Goal: Find specific page/section: Find specific page/section

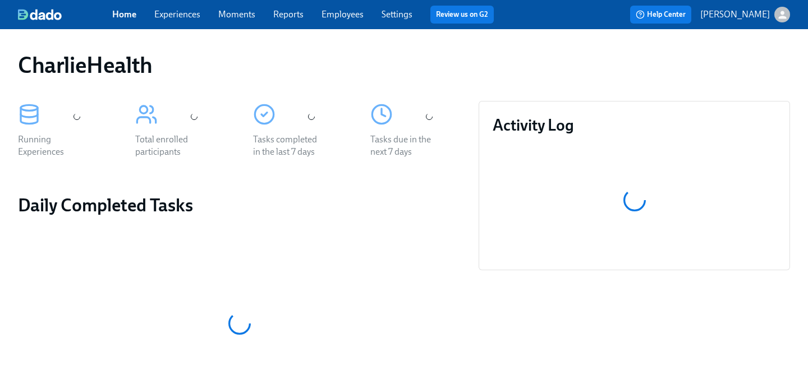
click at [335, 22] on div "Home Experiences Moments Reports Employees Settings Review us on G2" at bounding box center [307, 15] width 391 height 18
click at [340, 15] on link "Employees" at bounding box center [343, 14] width 42 height 11
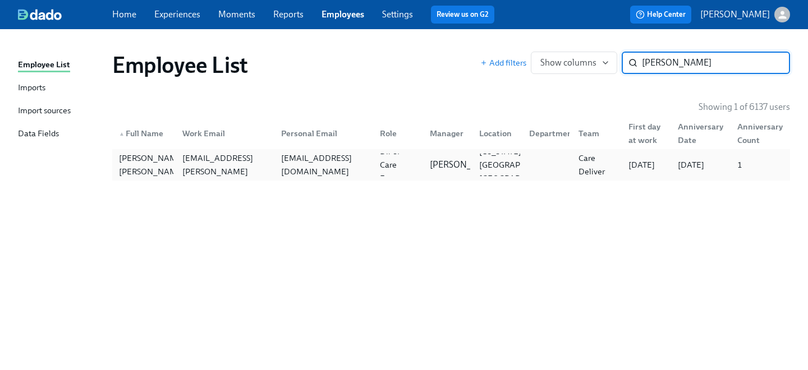
type input "[PERSON_NAME]"
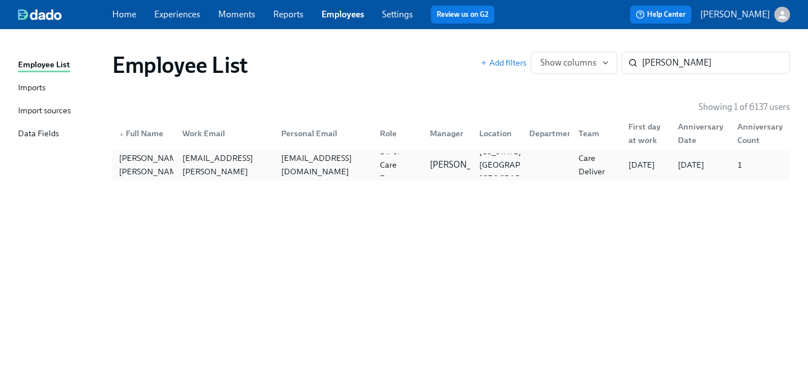
click at [336, 175] on div "[EMAIL_ADDRESS][DOMAIN_NAME]" at bounding box center [321, 165] width 99 height 22
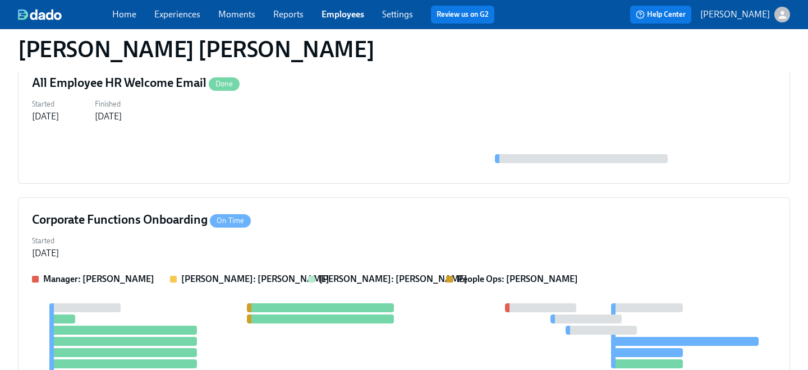
scroll to position [146, 0]
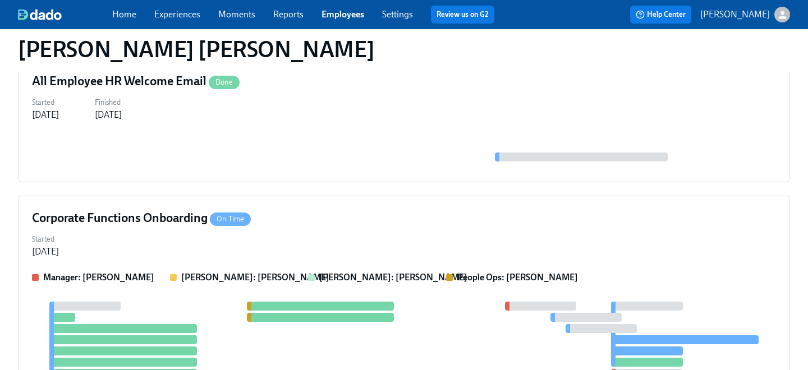
click at [292, 224] on div "Corporate Functions Onboarding On Time" at bounding box center [404, 218] width 744 height 17
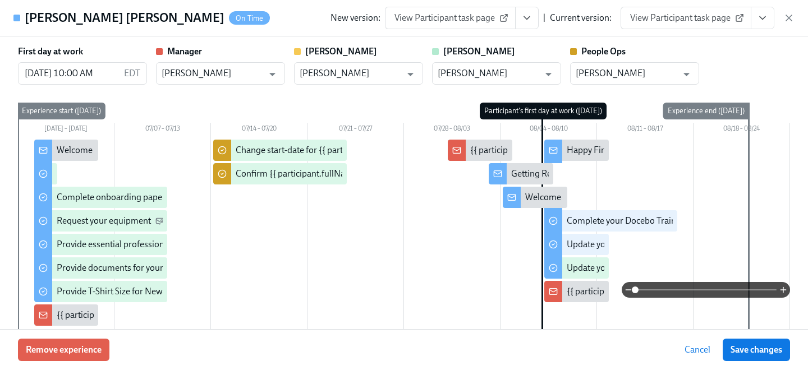
click at [766, 15] on icon "View task page" at bounding box center [762, 17] width 11 height 11
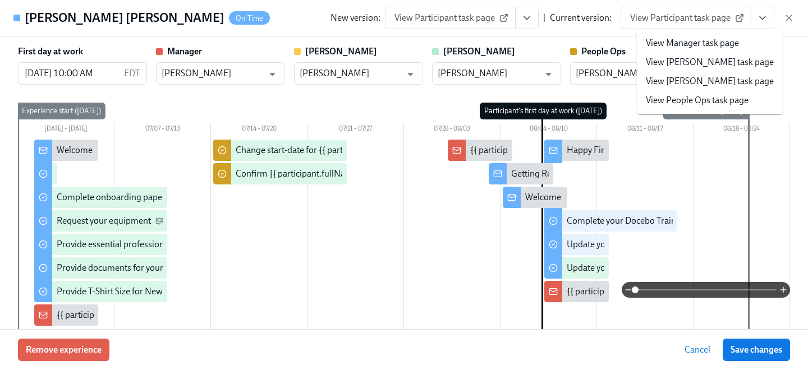
click at [664, 99] on link "View People Ops task page" at bounding box center [697, 100] width 103 height 12
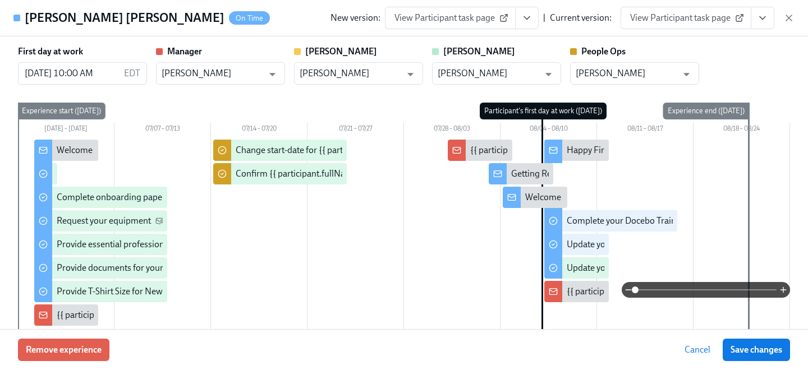
click at [702, 24] on link "View Participant task page" at bounding box center [686, 18] width 131 height 22
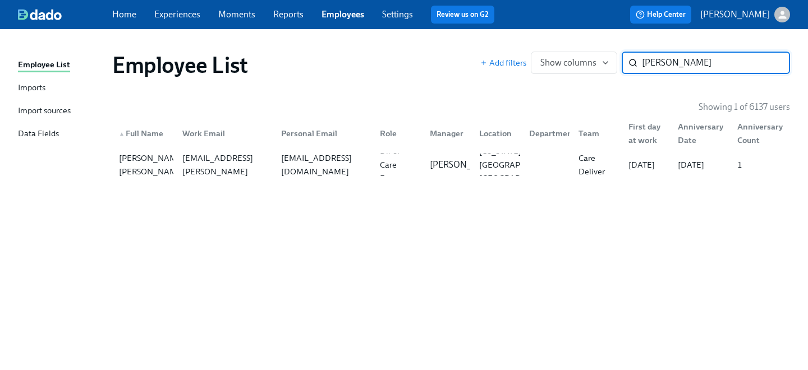
drag, startPoint x: 691, startPoint y: 65, endPoint x: 457, endPoint y: 47, distance: 234.7
click at [466, 52] on div "Employee List Add filters Show columns [PERSON_NAME] o ​" at bounding box center [451, 65] width 678 height 27
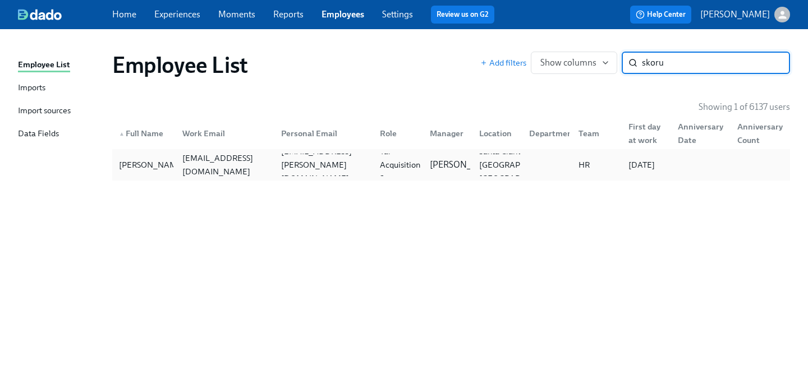
type input "skoru"
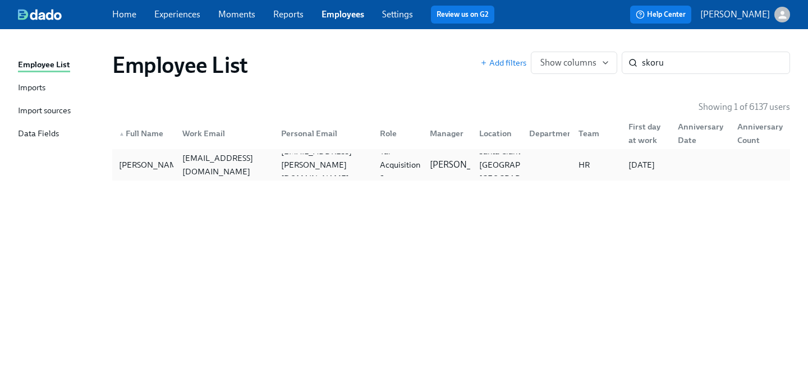
click at [236, 160] on div "[EMAIL_ADDRESS][DOMAIN_NAME]" at bounding box center [225, 165] width 94 height 27
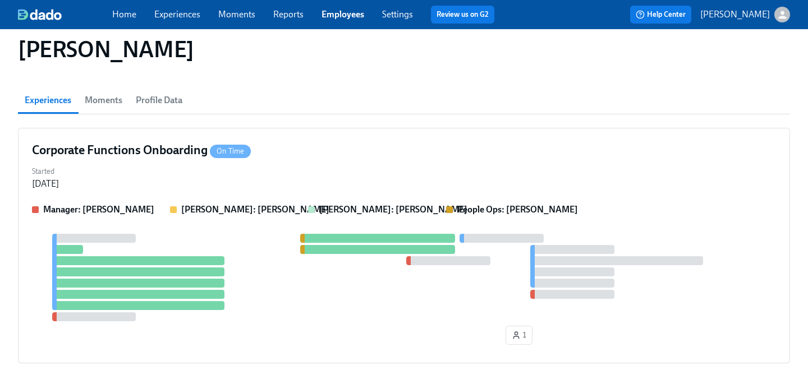
scroll to position [105, 0]
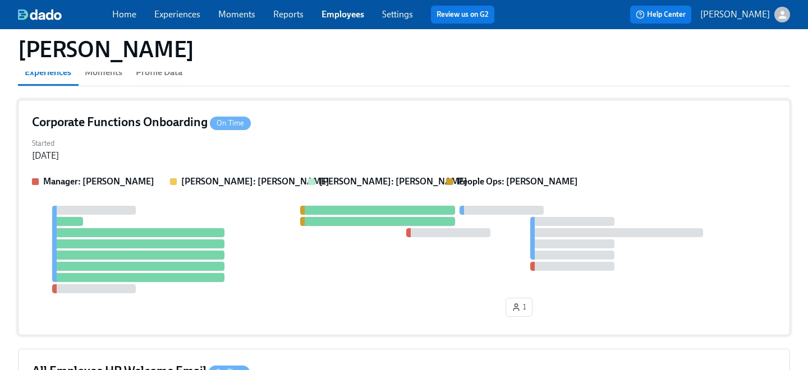
click at [285, 152] on div "Started [DATE]" at bounding box center [404, 148] width 744 height 27
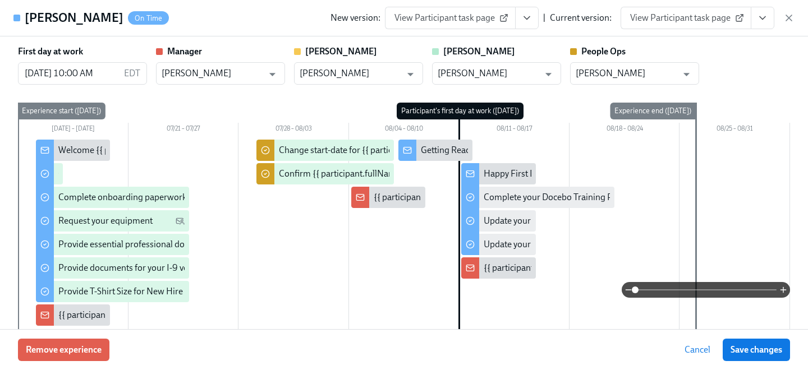
click at [707, 19] on span "View Participant task page" at bounding box center [686, 17] width 112 height 11
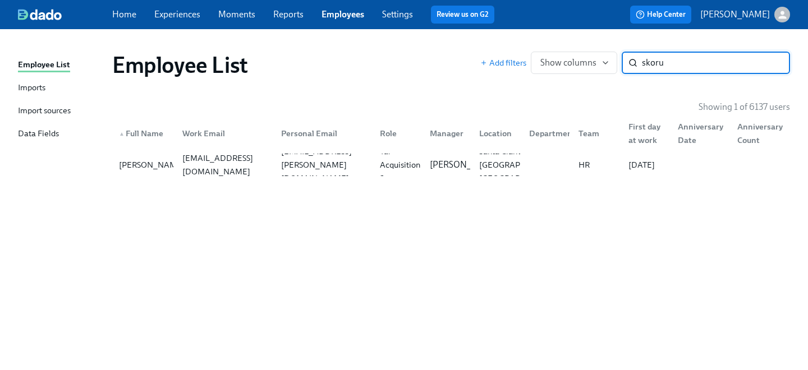
drag, startPoint x: 694, startPoint y: 66, endPoint x: 496, endPoint y: 53, distance: 199.1
click at [510, 59] on div "Add filters Show columns skoru ​" at bounding box center [636, 63] width 310 height 22
type input "[PERSON_NAME]"
click at [273, 166] on div "[PERSON_NAME][EMAIL_ADDRESS][DOMAIN_NAME]" at bounding box center [321, 165] width 99 height 22
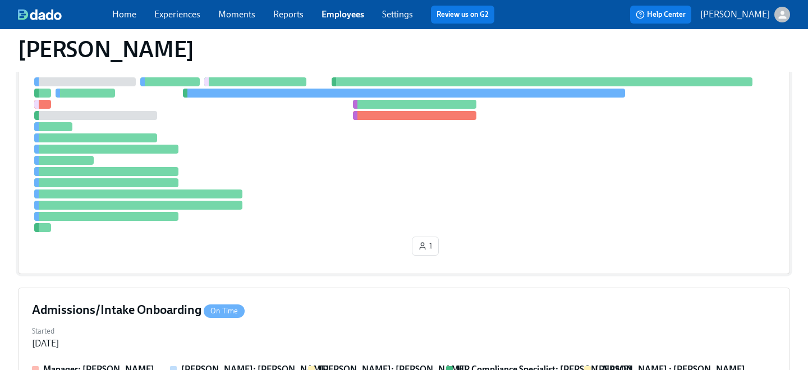
scroll to position [30, 0]
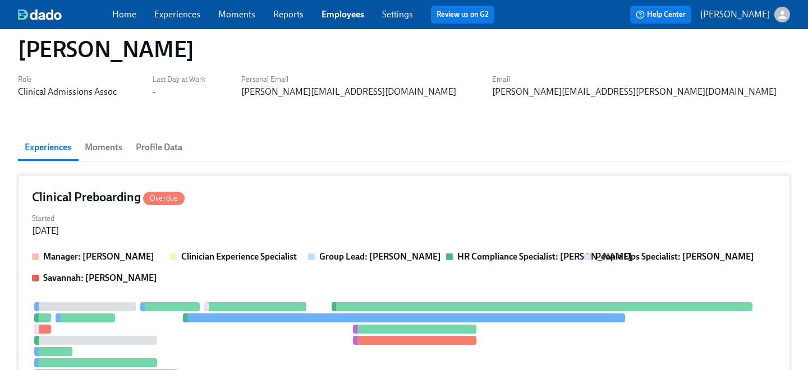
click at [275, 217] on div "Started [DATE]" at bounding box center [404, 224] width 744 height 27
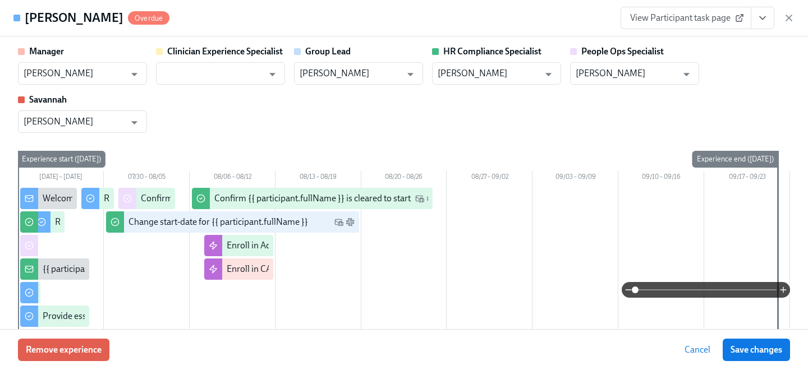
click at [719, 15] on span "View Participant task page" at bounding box center [686, 17] width 112 height 11
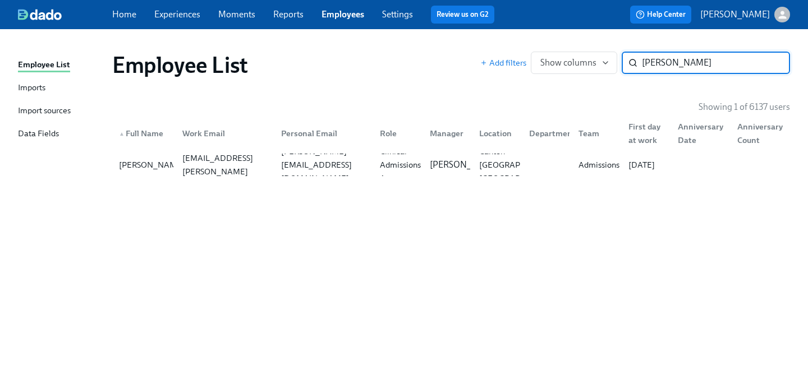
drag, startPoint x: 720, startPoint y: 58, endPoint x: 502, endPoint y: 46, distance: 218.2
click at [510, 50] on div "Employee List Add filters Show columns [PERSON_NAME] ​" at bounding box center [451, 65] width 696 height 45
type input "[PERSON_NAME] ga"
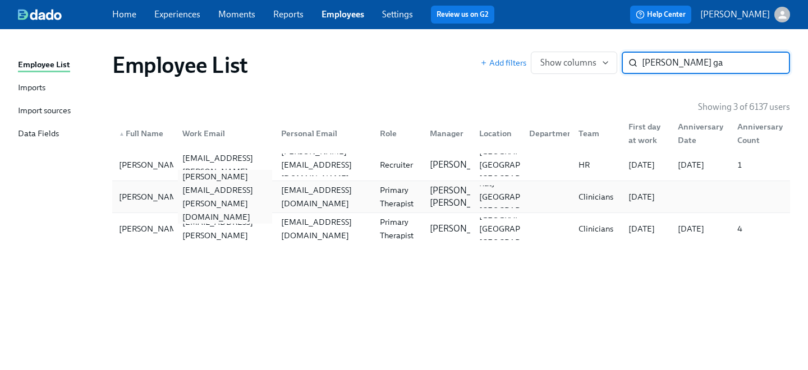
click at [263, 203] on div "[PERSON_NAME][EMAIL_ADDRESS][PERSON_NAME][DOMAIN_NAME]" at bounding box center [225, 197] width 94 height 54
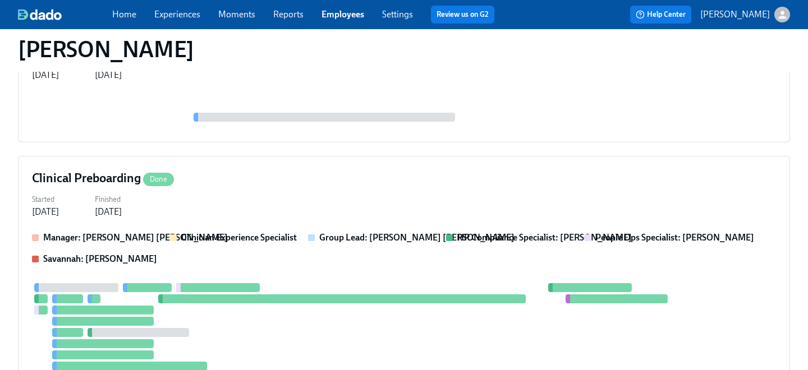
scroll to position [190, 0]
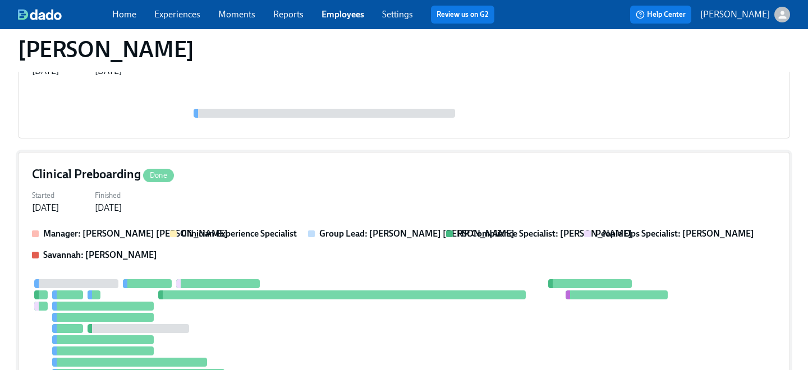
click at [263, 203] on div "Started [DATE] Finished [DATE]" at bounding box center [404, 200] width 744 height 27
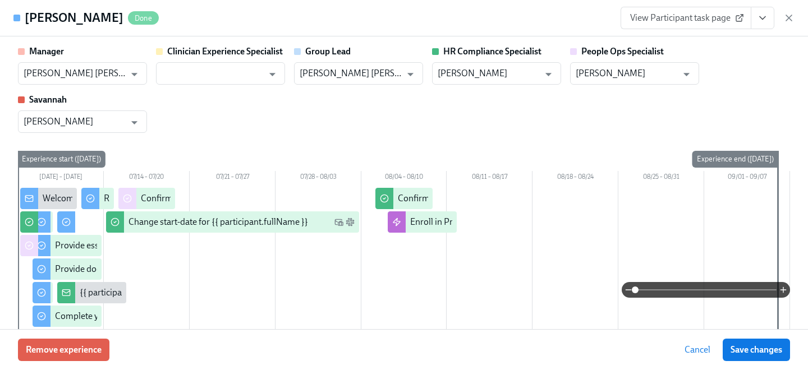
click at [693, 20] on span "View Participant task page" at bounding box center [686, 17] width 112 height 11
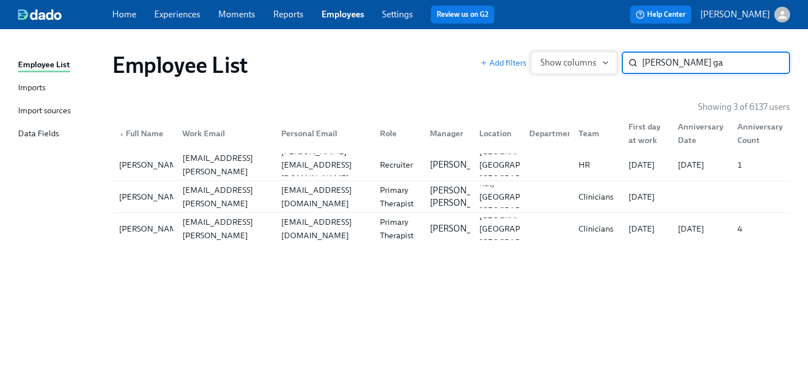
drag, startPoint x: 703, startPoint y: 67, endPoint x: 549, endPoint y: 55, distance: 154.9
click at [549, 55] on div "Add filters Show columns [PERSON_NAME] ga ​" at bounding box center [636, 63] width 310 height 22
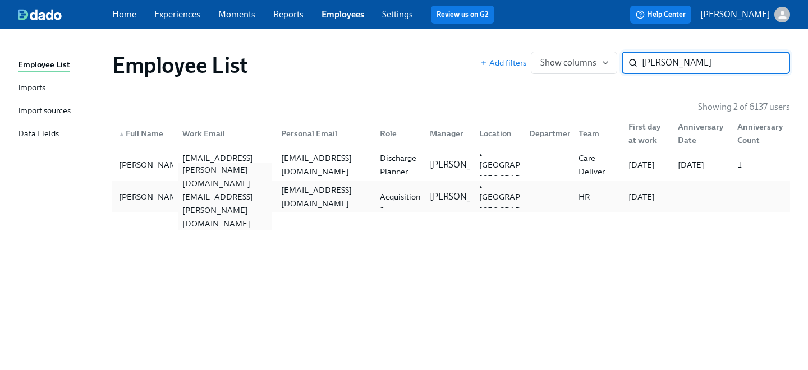
type input "[PERSON_NAME]"
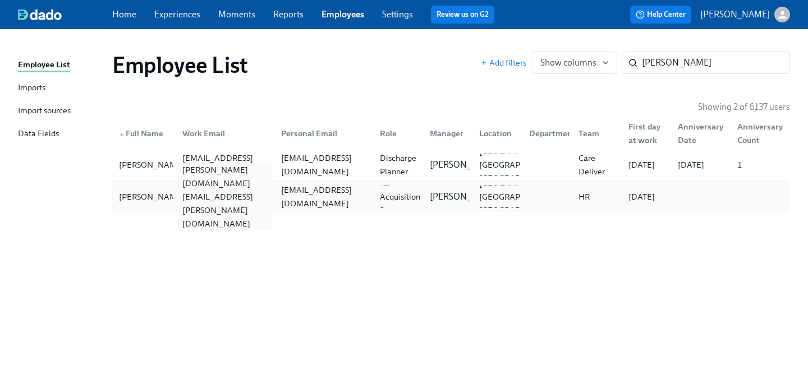
click at [264, 194] on div "[PERSON_NAME][DOMAIN_NAME][EMAIL_ADDRESS][PERSON_NAME][DOMAIN_NAME]" at bounding box center [225, 196] width 94 height 67
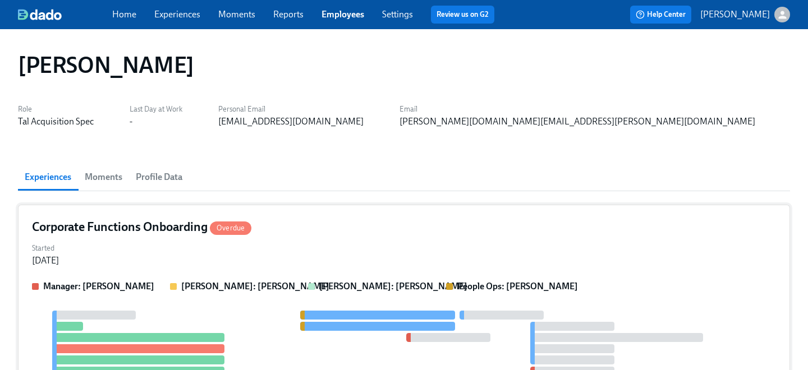
scroll to position [2, 0]
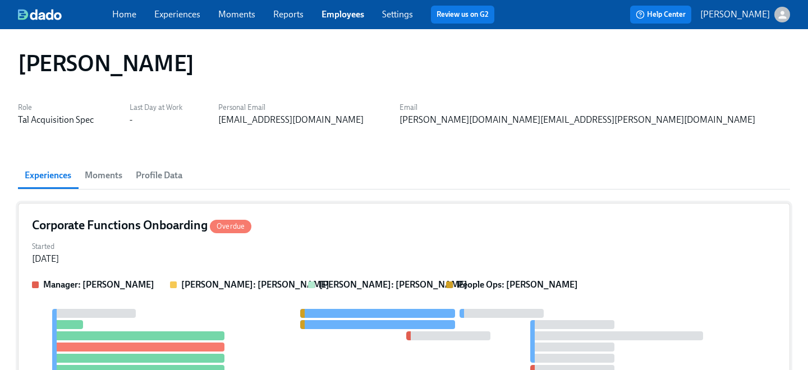
click at [267, 231] on div "Corporate Functions Onboarding Overdue" at bounding box center [404, 225] width 744 height 17
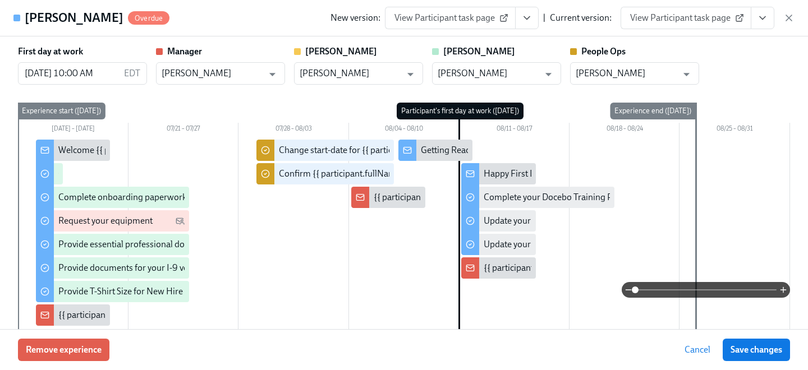
click at [710, 17] on span "View Participant task page" at bounding box center [686, 17] width 112 height 11
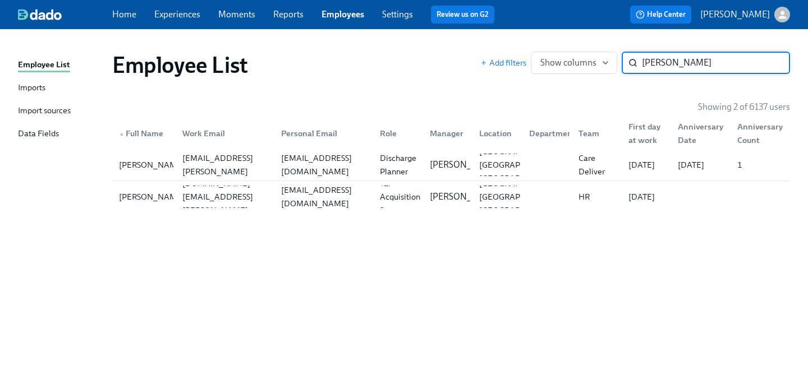
drag, startPoint x: 684, startPoint y: 63, endPoint x: 445, endPoint y: 63, distance: 239.1
click at [476, 63] on div "Employee List Add filters Show columns [PERSON_NAME] sh ​" at bounding box center [451, 65] width 678 height 27
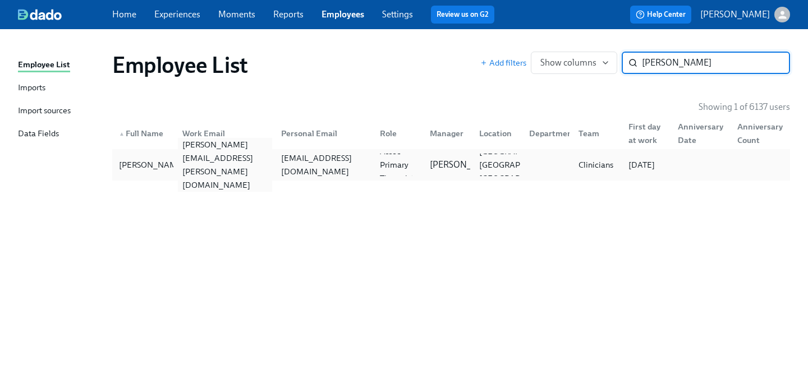
type input "[PERSON_NAME]"
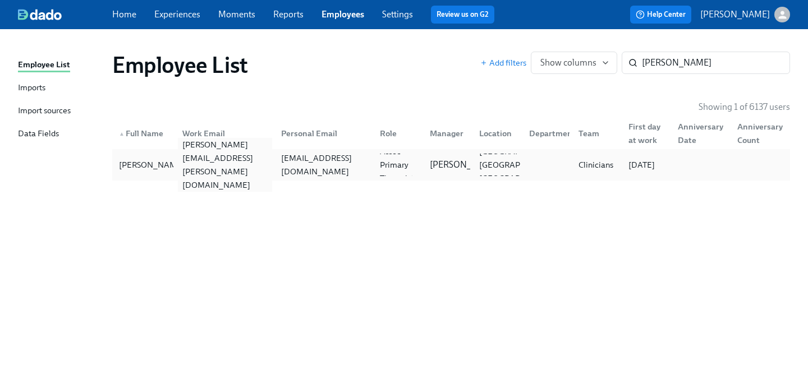
click at [267, 164] on div "[PERSON_NAME][EMAIL_ADDRESS][PERSON_NAME][DOMAIN_NAME]" at bounding box center [225, 165] width 94 height 54
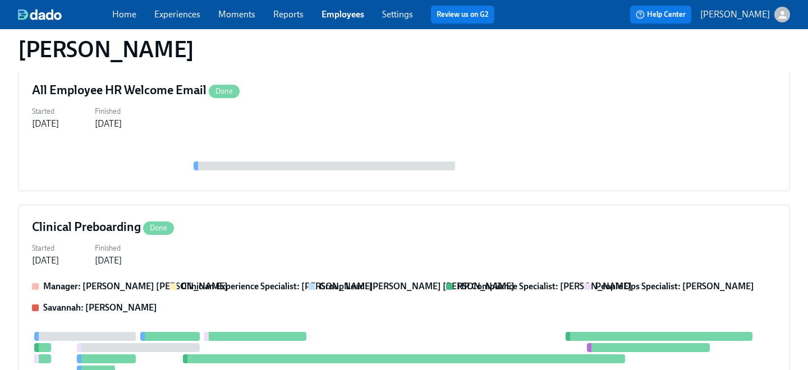
scroll to position [151, 0]
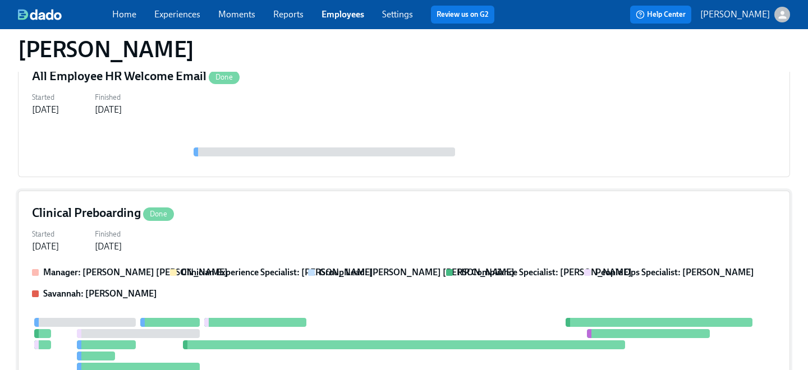
click at [253, 235] on div "Started [DATE] Finished [DATE]" at bounding box center [404, 239] width 744 height 27
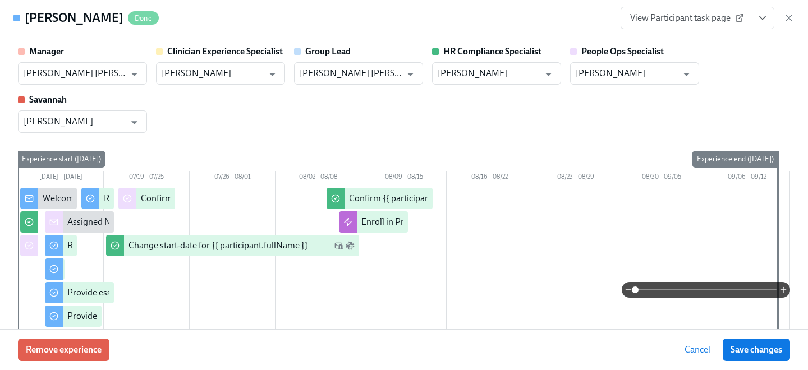
click at [694, 26] on link "View Participant task page" at bounding box center [686, 18] width 131 height 22
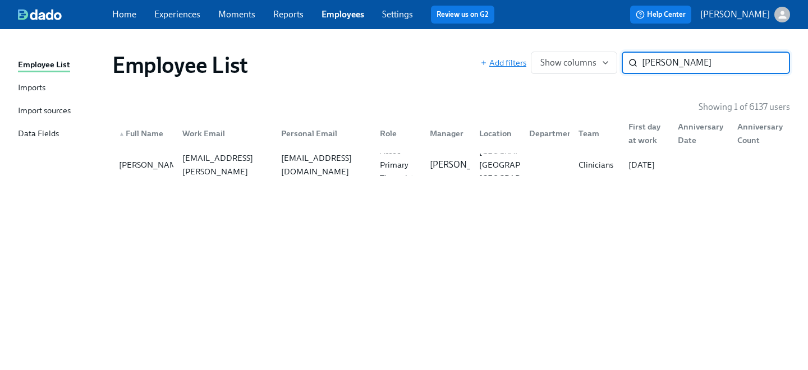
drag, startPoint x: 728, startPoint y: 61, endPoint x: 515, endPoint y: 57, distance: 212.8
click at [526, 58] on div "Add filters Show columns [PERSON_NAME] ​" at bounding box center [636, 63] width 310 height 22
type input "[PERSON_NAME]"
click at [315, 154] on div "[EMAIL_ADDRESS][DOMAIN_NAME]" at bounding box center [321, 165] width 99 height 22
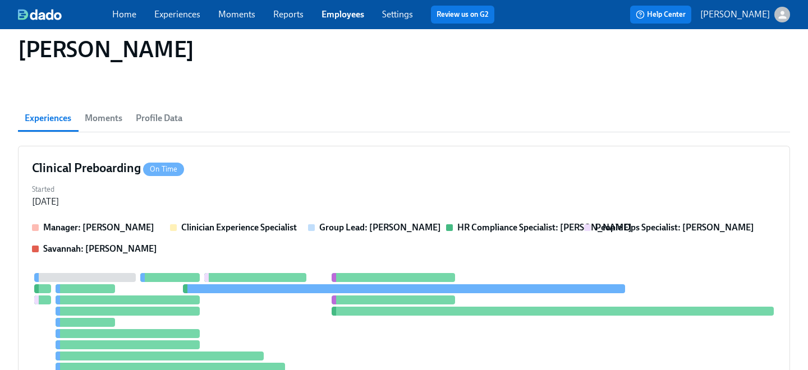
scroll to position [90, 0]
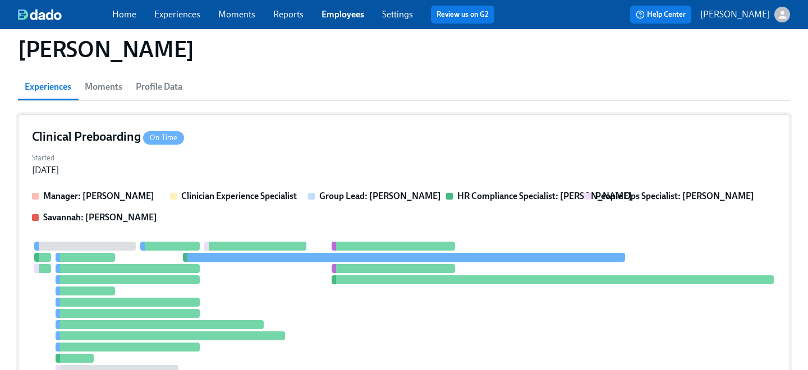
click at [245, 164] on div "Started [DATE]" at bounding box center [404, 163] width 744 height 27
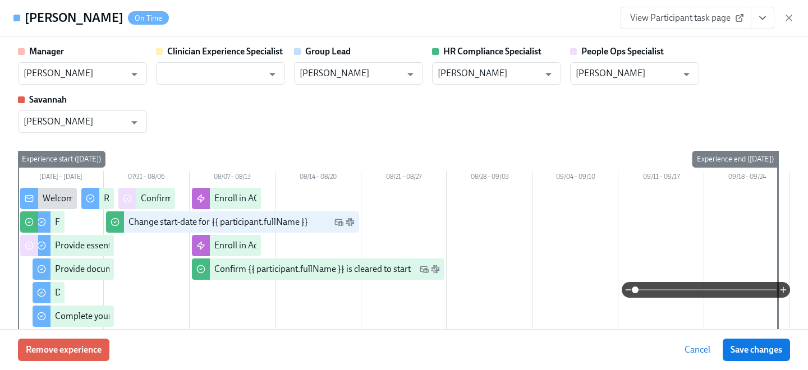
click at [694, 24] on link "View Participant task page" at bounding box center [686, 18] width 131 height 22
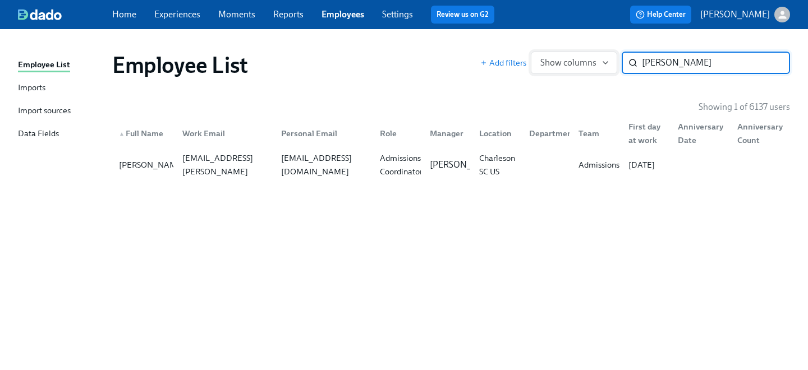
drag, startPoint x: 685, startPoint y: 66, endPoint x: 532, endPoint y: 61, distance: 153.3
click at [537, 62] on div "Add filters Show columns [PERSON_NAME] ​" at bounding box center [636, 63] width 310 height 22
type input "[PERSON_NAME]"
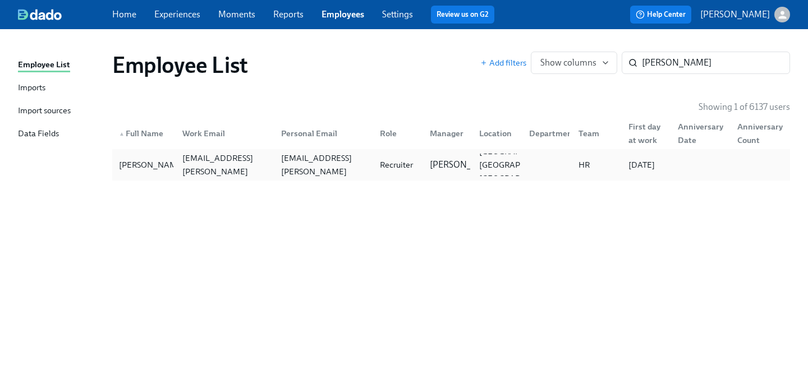
click at [377, 167] on div "Recruiter" at bounding box center [397, 164] width 42 height 13
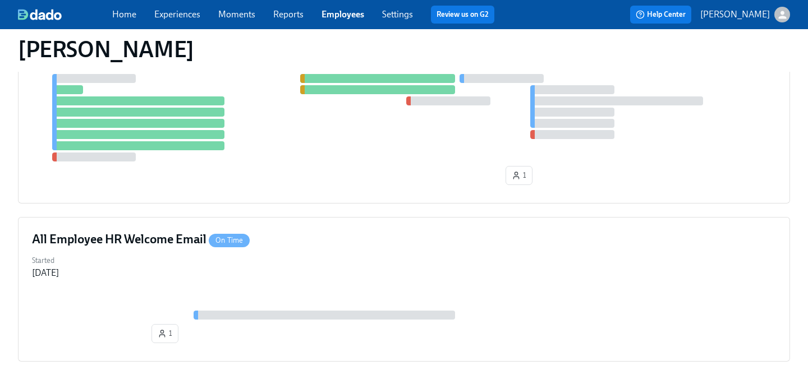
scroll to position [121, 0]
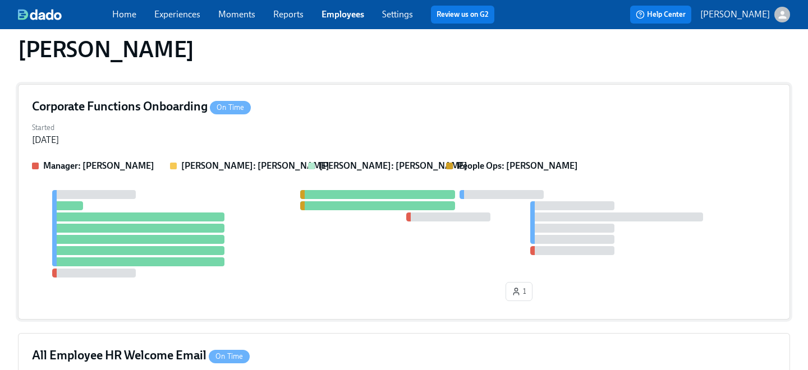
click at [274, 150] on div "Corporate Functions Onboarding On Time Started [DATE] Manager: [PERSON_NAME] [P…" at bounding box center [404, 202] width 772 height 236
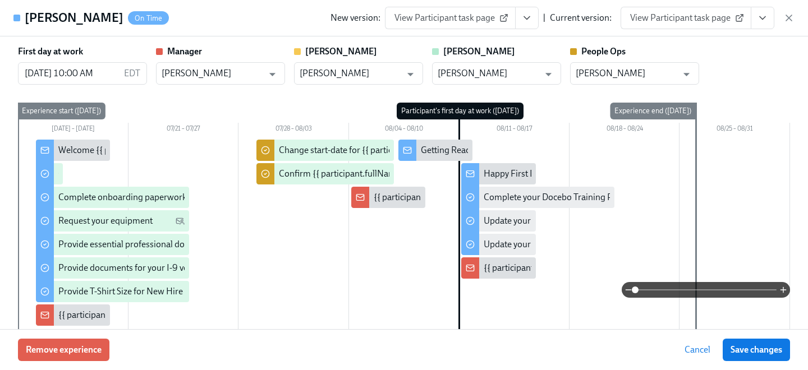
click at [685, 19] on span "View Participant task page" at bounding box center [686, 17] width 112 height 11
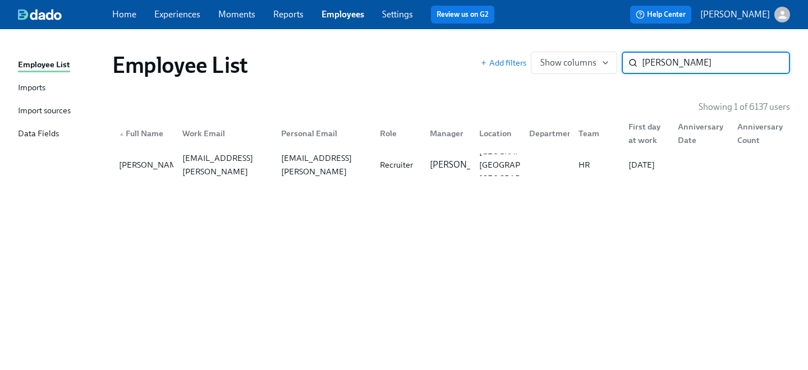
drag, startPoint x: 698, startPoint y: 66, endPoint x: 479, endPoint y: 53, distance: 219.3
click at [488, 57] on div "Add filters Show columns [PERSON_NAME] f ​" at bounding box center [636, 63] width 310 height 22
type input "[PERSON_NAME]"
click at [362, 156] on div "[EMAIL_ADDRESS][DOMAIN_NAME]" at bounding box center [321, 165] width 99 height 22
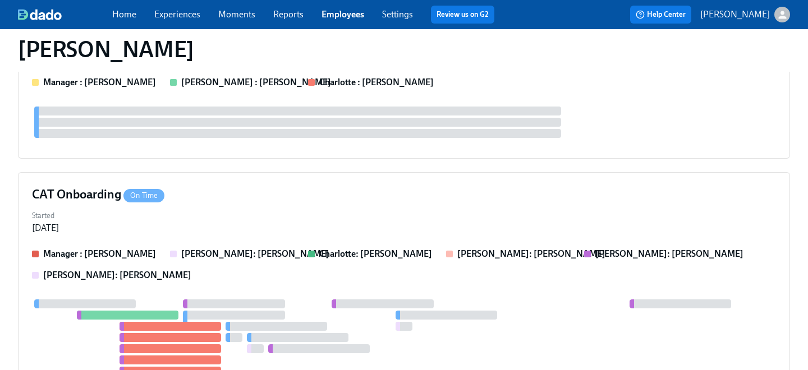
scroll to position [515, 0]
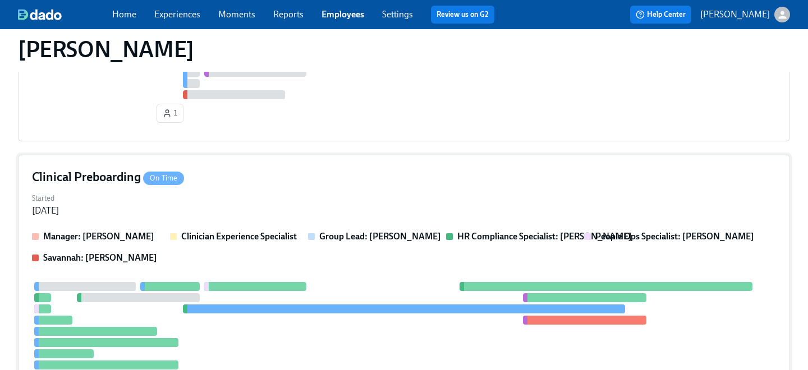
click at [267, 205] on div "Started [DATE]" at bounding box center [404, 203] width 744 height 27
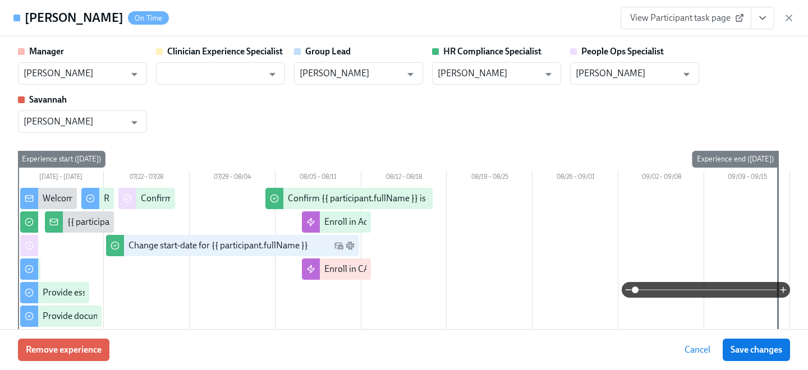
click at [690, 15] on span "View Participant task page" at bounding box center [686, 17] width 112 height 11
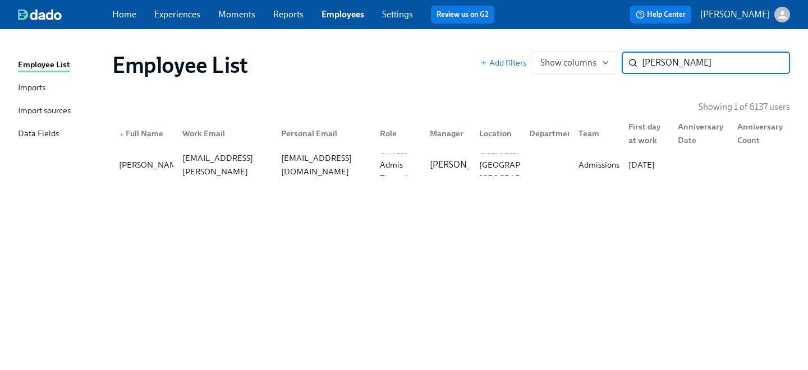
drag, startPoint x: 701, startPoint y: 67, endPoint x: 639, endPoint y: 67, distance: 61.7
click at [669, 67] on input "[PERSON_NAME]" at bounding box center [716, 63] width 148 height 22
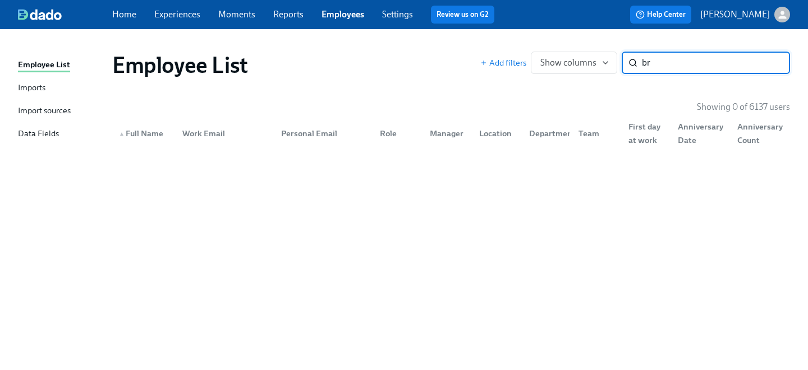
type input "b"
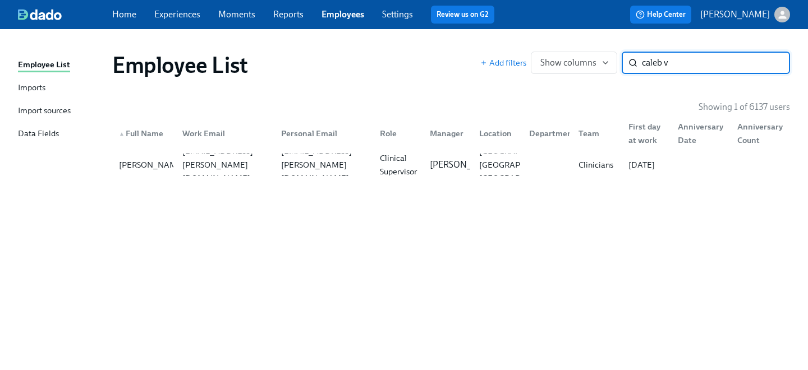
type input "caleb v"
click at [367, 149] on div "▲ Full Name Work Email Personal Email Role Manager Location Department Team Fir…" at bounding box center [451, 131] width 678 height 36
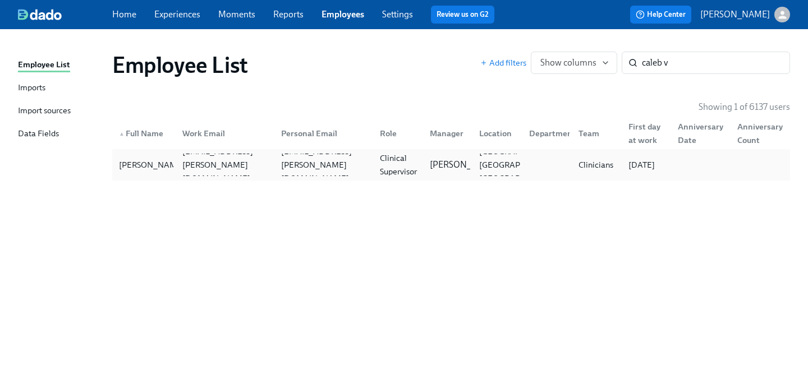
click at [192, 152] on div "[PERSON_NAME] [PERSON_NAME][EMAIL_ADDRESS][PERSON_NAME][DOMAIN_NAME] [DOMAIN_NA…" at bounding box center [451, 164] width 678 height 31
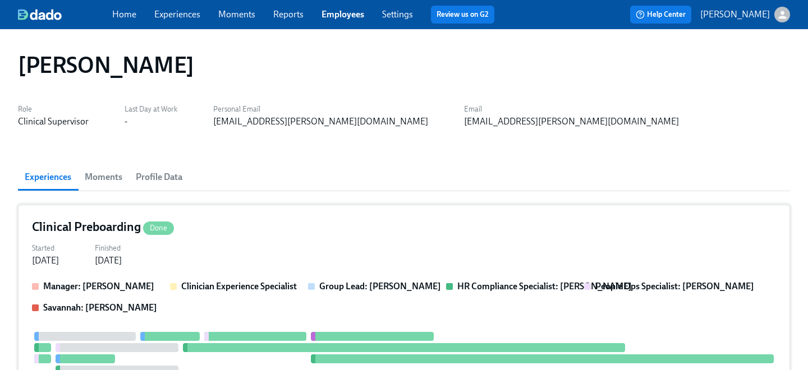
click at [209, 257] on div "Started [DATE] Finished [DATE]" at bounding box center [404, 253] width 744 height 27
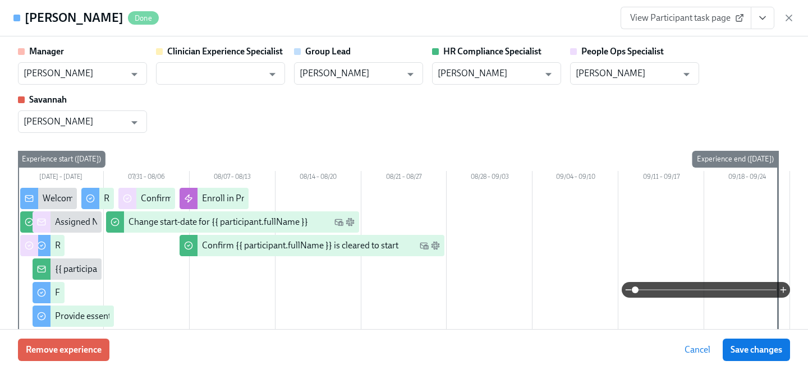
click at [682, 12] on span "View Participant task page" at bounding box center [686, 17] width 112 height 11
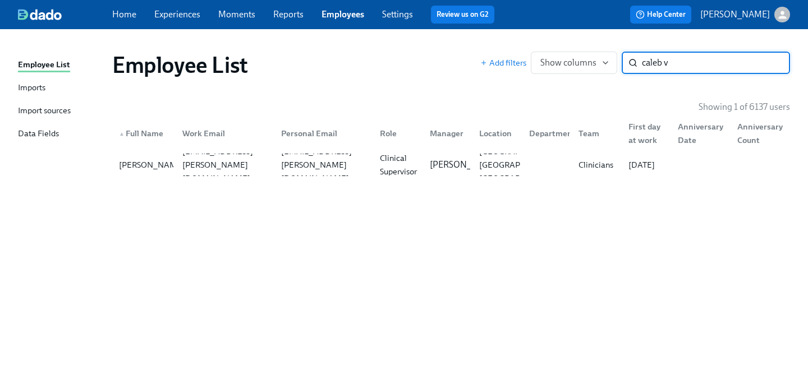
drag, startPoint x: 698, startPoint y: 70, endPoint x: 525, endPoint y: 43, distance: 175.0
click at [538, 49] on div "Employee List Add filters Show columns caleb v ​" at bounding box center [451, 65] width 696 height 45
type input "camryn"
click at [327, 165] on div "[EMAIL_ADDRESS][DOMAIN_NAME]" at bounding box center [324, 165] width 94 height 27
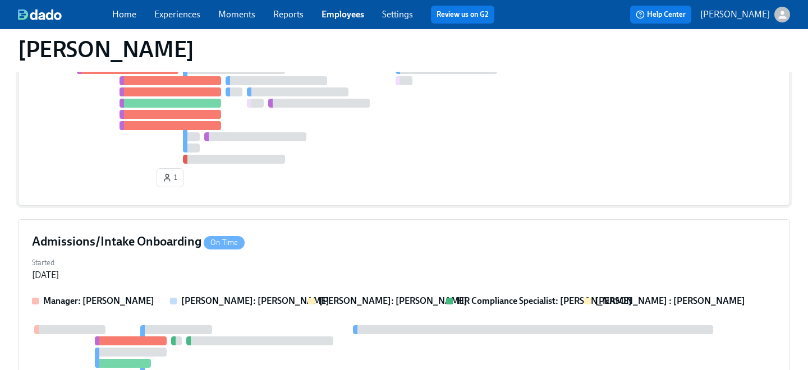
scroll to position [438, 0]
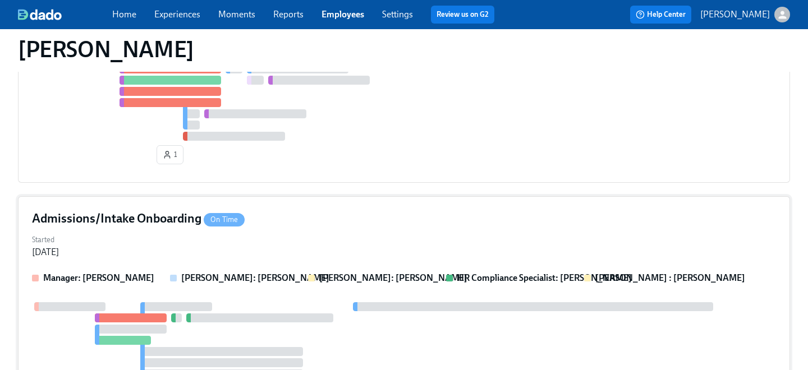
click at [303, 208] on div "Admissions/Intake Onboarding On Time Started [DATE] Manager: [PERSON_NAME] [PER…" at bounding box center [404, 319] width 772 height 247
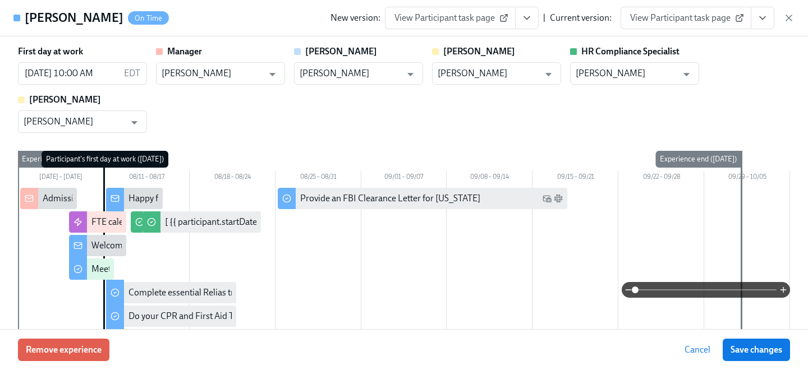
click at [671, 11] on link "View Participant task page" at bounding box center [686, 18] width 131 height 22
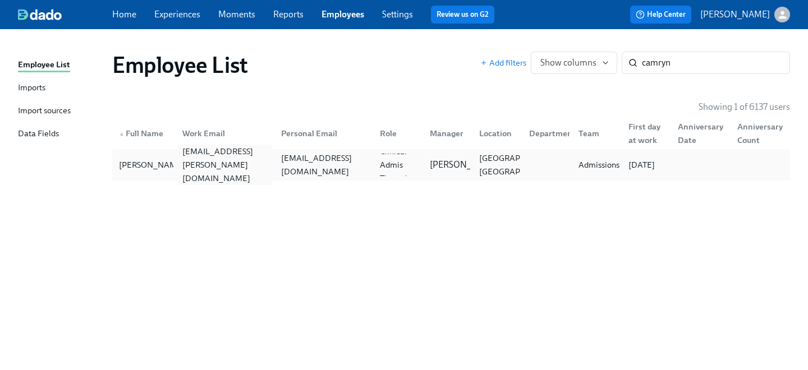
click at [248, 171] on div "[EMAIL_ADDRESS][PERSON_NAME][DOMAIN_NAME]" at bounding box center [225, 165] width 94 height 40
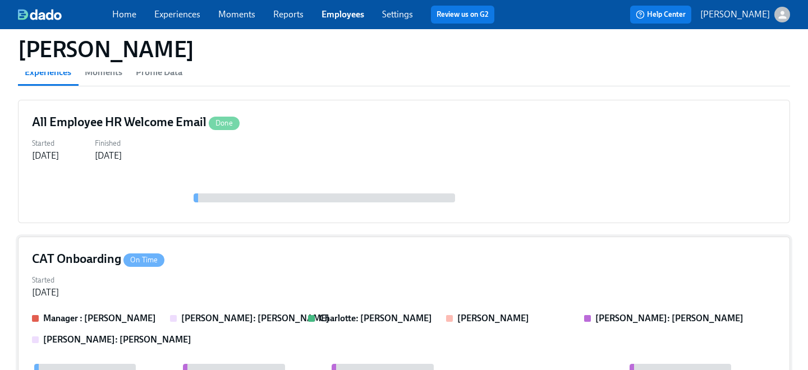
scroll to position [108, 0]
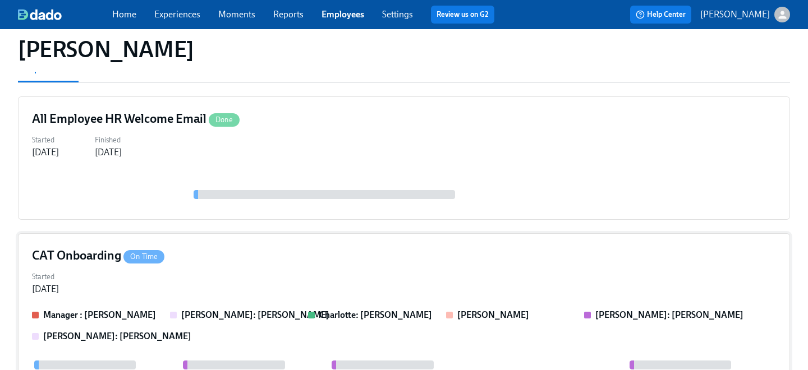
click at [254, 269] on div "Started [DATE]" at bounding box center [404, 282] width 744 height 27
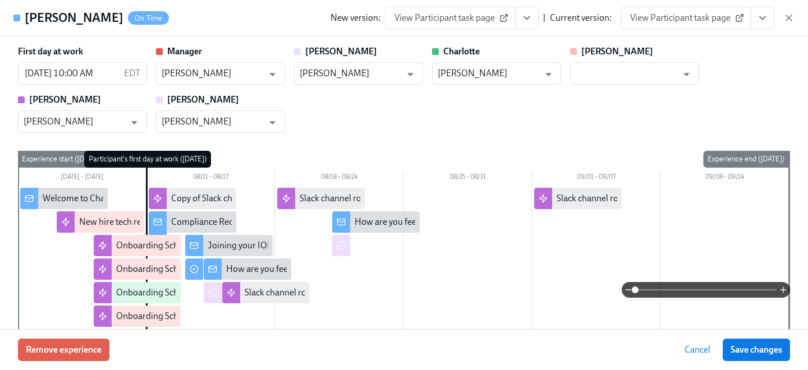
click at [678, 18] on span "View Participant task page" at bounding box center [686, 17] width 112 height 11
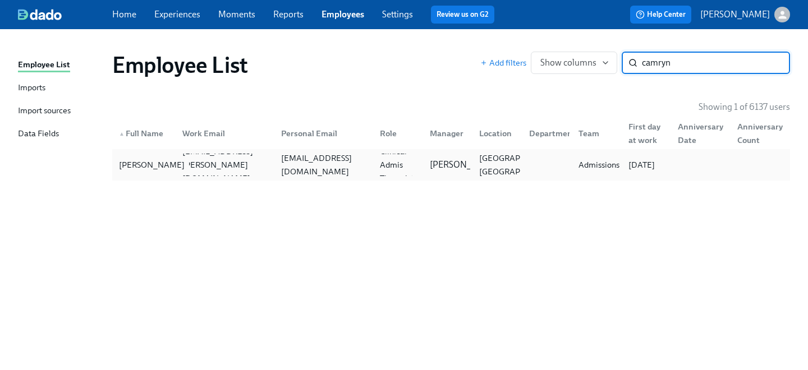
click at [168, 164] on div "[PERSON_NAME]" at bounding box center [152, 164] width 75 height 13
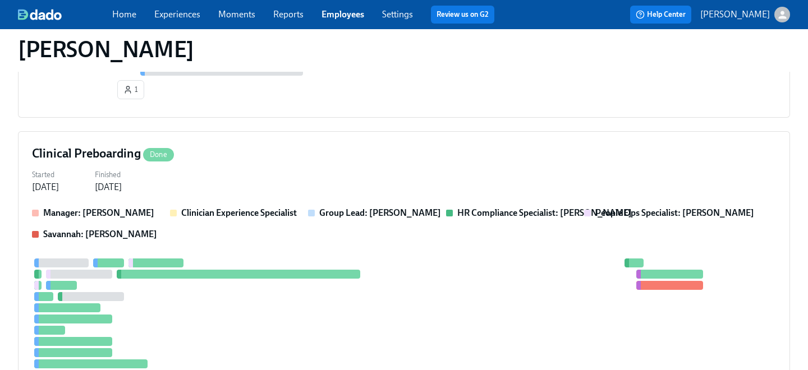
scroll to position [735, 0]
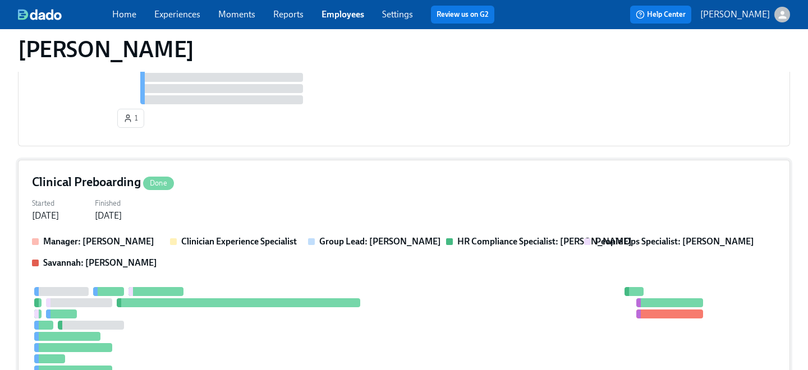
click at [228, 205] on div "Started [DATE] Finished [DATE]" at bounding box center [404, 208] width 744 height 27
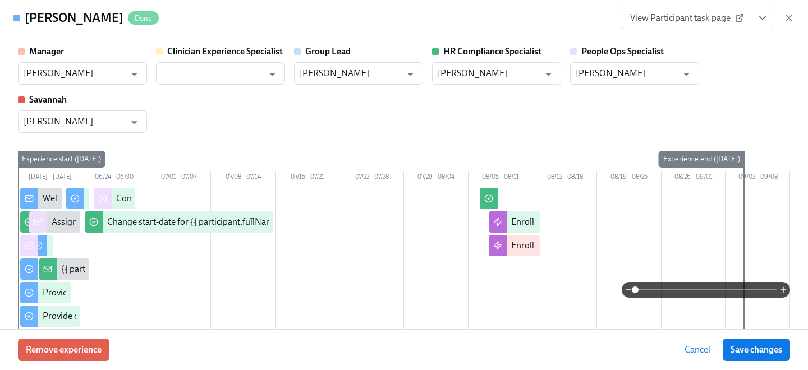
click at [710, 10] on link "View Participant task page" at bounding box center [686, 18] width 131 height 22
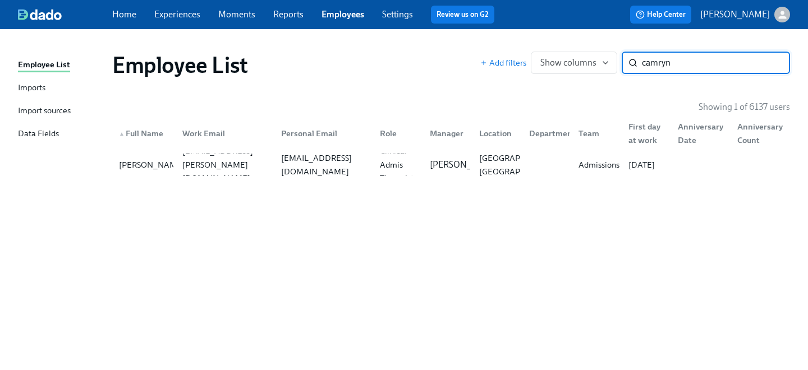
drag, startPoint x: 689, startPoint y: 66, endPoint x: 488, endPoint y: 53, distance: 201.4
click at [504, 60] on div "Add filters Show columns camryn ​" at bounding box center [636, 63] width 310 height 22
type input "[PERSON_NAME]"
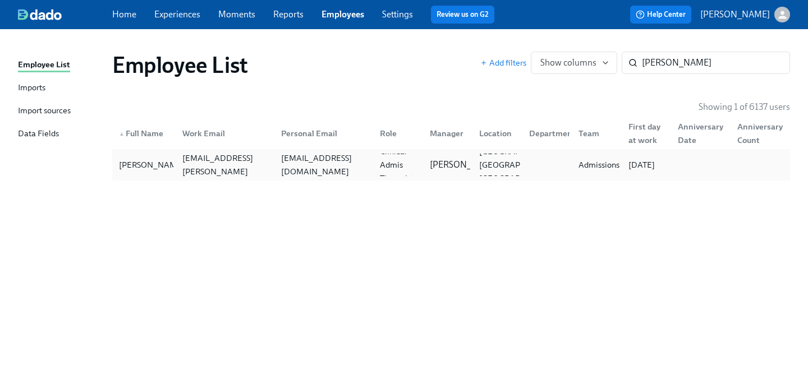
click at [297, 170] on div "[EMAIL_ADDRESS][DOMAIN_NAME]" at bounding box center [324, 165] width 94 height 27
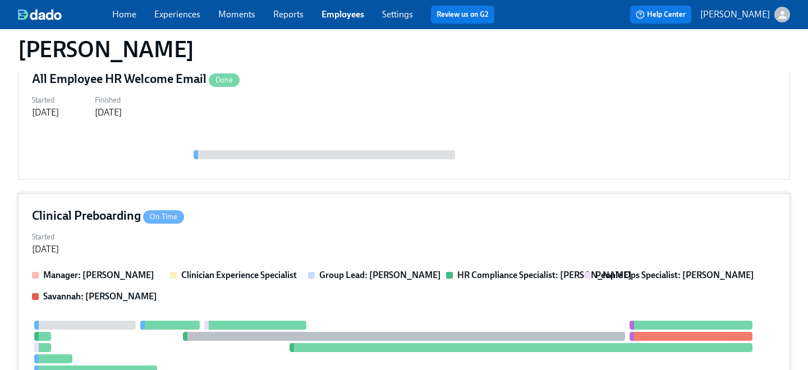
scroll to position [159, 0]
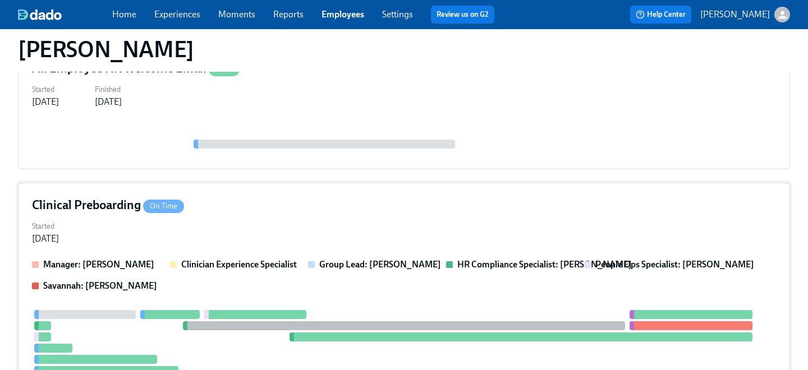
click at [290, 239] on div "Started [DATE]" at bounding box center [404, 231] width 744 height 27
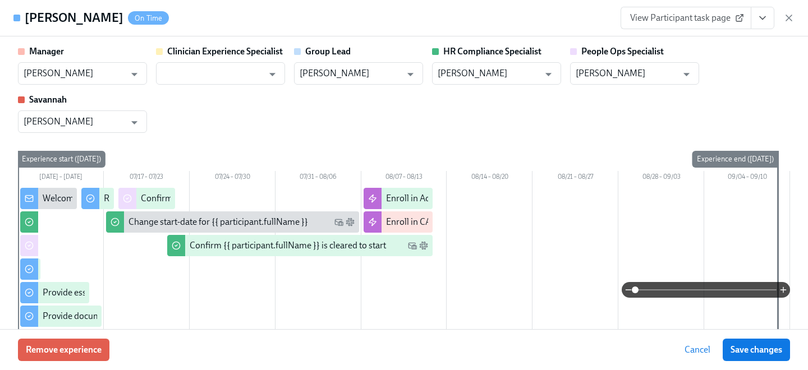
click at [712, 0] on div "[PERSON_NAME] On Time View Participant task page" at bounding box center [404, 18] width 808 height 36
click at [712, 20] on span "View Participant task page" at bounding box center [686, 17] width 112 height 11
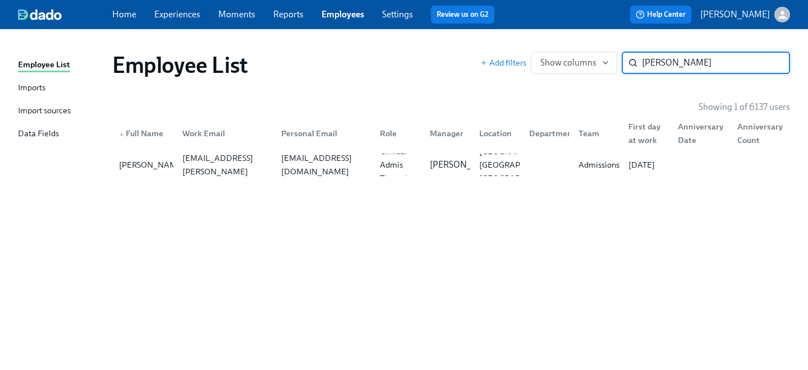
drag, startPoint x: 684, startPoint y: 63, endPoint x: 477, endPoint y: 44, distance: 208.0
click at [483, 52] on div "Add filters Show columns [PERSON_NAME] ​" at bounding box center [636, 63] width 310 height 22
type input "[PERSON_NAME]"
click at [220, 168] on div "[PERSON_NAME][EMAIL_ADDRESS][DOMAIN_NAME]" at bounding box center [225, 165] width 94 height 40
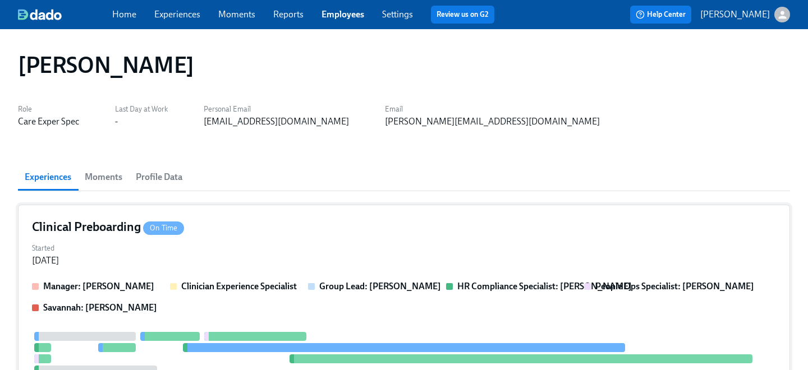
click at [225, 234] on div "Clinical Preboarding On Time" at bounding box center [404, 227] width 744 height 17
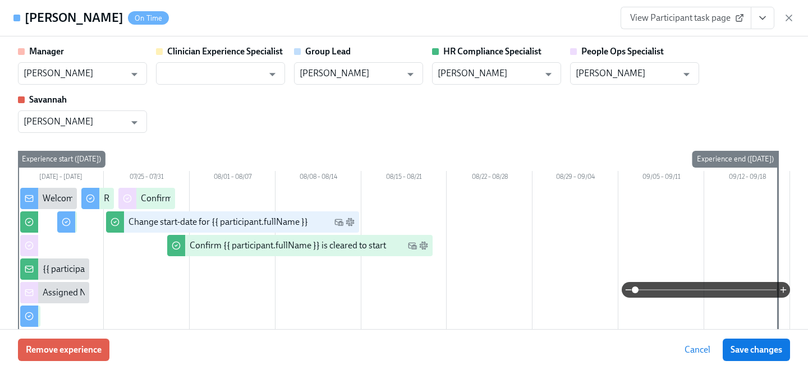
click at [675, 21] on span "View Participant task page" at bounding box center [686, 17] width 112 height 11
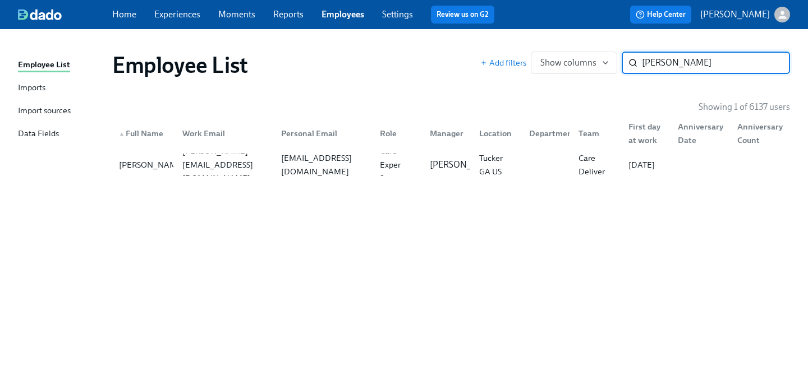
drag, startPoint x: 671, startPoint y: 63, endPoint x: 492, endPoint y: 45, distance: 179.4
click at [499, 52] on div "Add filters Show columns [PERSON_NAME] ​" at bounding box center [636, 63] width 310 height 22
type input "[PERSON_NAME]"
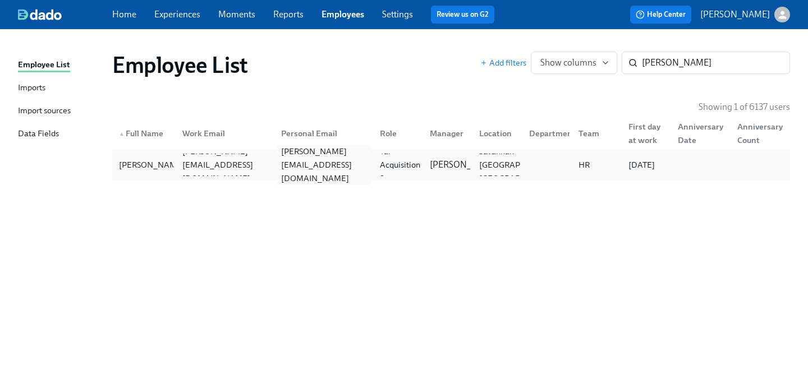
click at [273, 168] on div "[PERSON_NAME][EMAIL_ADDRESS][DOMAIN_NAME]" at bounding box center [321, 165] width 99 height 22
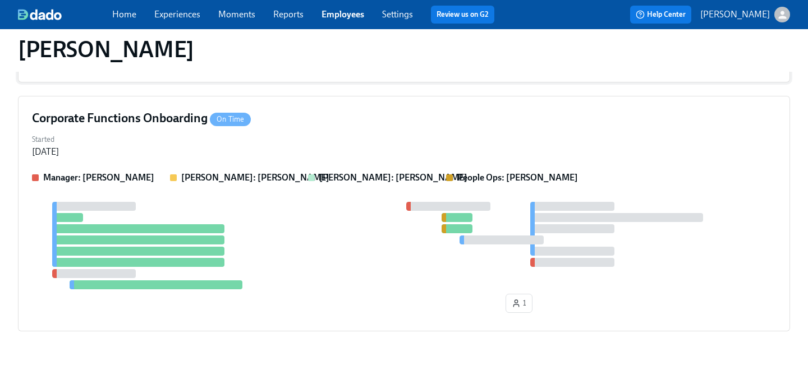
scroll to position [305, 0]
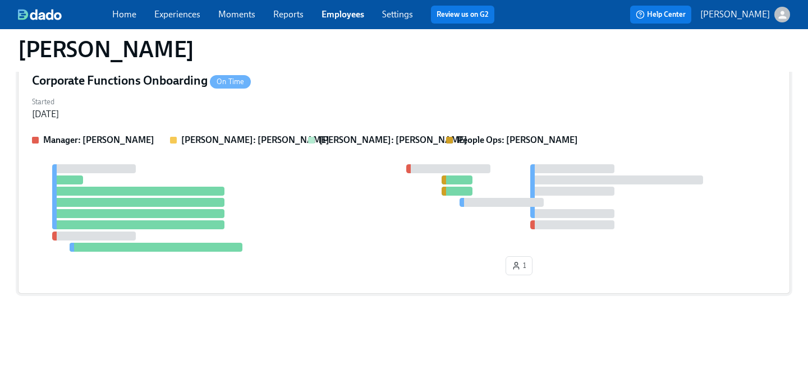
click at [278, 77] on div "Corporate Functions Onboarding On Time" at bounding box center [404, 80] width 744 height 17
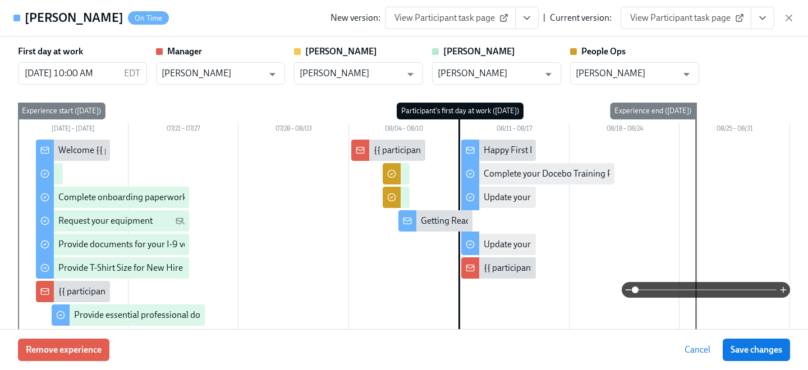
click at [682, 24] on link "View Participant task page" at bounding box center [686, 18] width 131 height 22
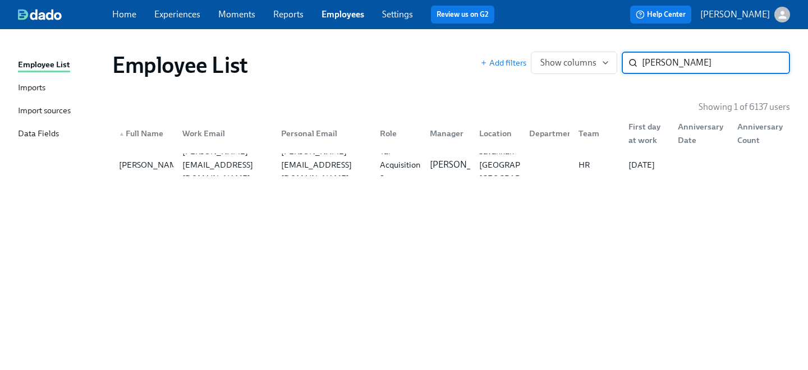
drag, startPoint x: 689, startPoint y: 63, endPoint x: 530, endPoint y: 45, distance: 159.8
click at [537, 52] on div "Add filters Show columns [PERSON_NAME] ​" at bounding box center [636, 63] width 310 height 22
type input "vival"
click at [359, 167] on div "[EMAIL_ADDRESS][DOMAIN_NAME]" at bounding box center [324, 165] width 94 height 27
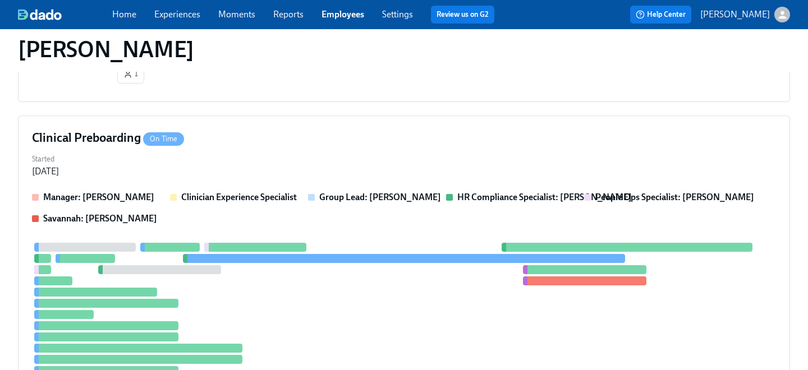
scroll to position [353, 0]
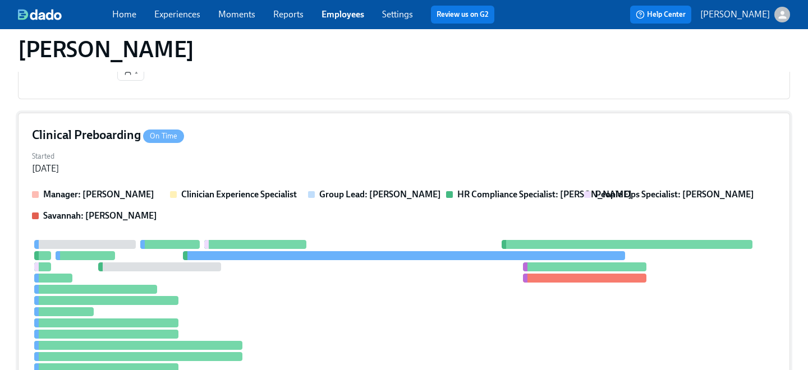
click at [255, 162] on div "Started [DATE]" at bounding box center [404, 161] width 744 height 27
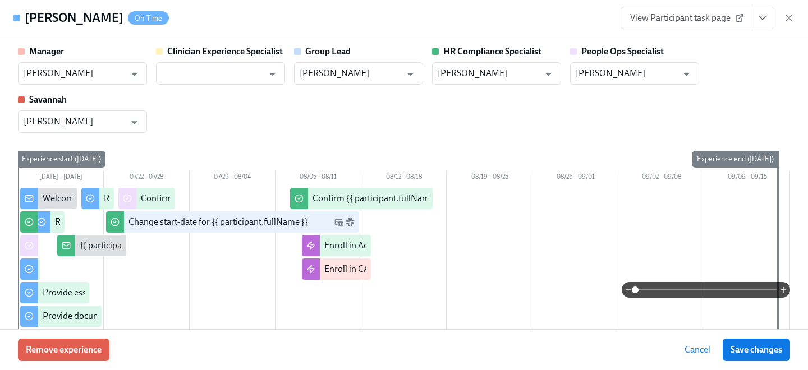
click at [696, 23] on span "View Participant task page" at bounding box center [686, 17] width 112 height 11
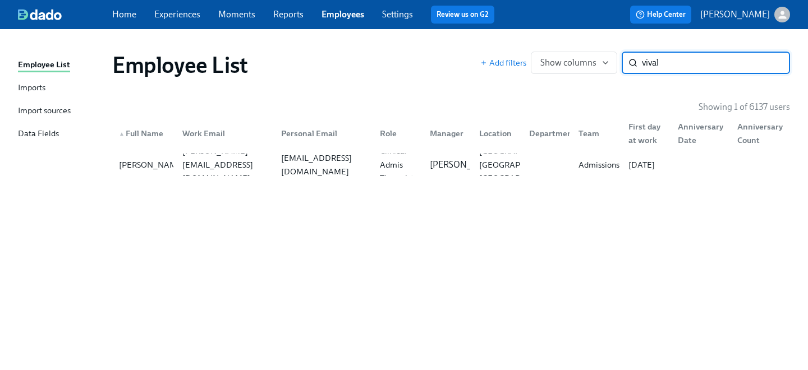
drag, startPoint x: 683, startPoint y: 65, endPoint x: 466, endPoint y: 45, distance: 217.5
click at [475, 62] on div "Employee List Add filters Show columns vival ​" at bounding box center [451, 65] width 678 height 27
type input "ledy"
click at [193, 171] on div "[EMAIL_ADDRESS][DOMAIN_NAME]" at bounding box center [222, 165] width 99 height 22
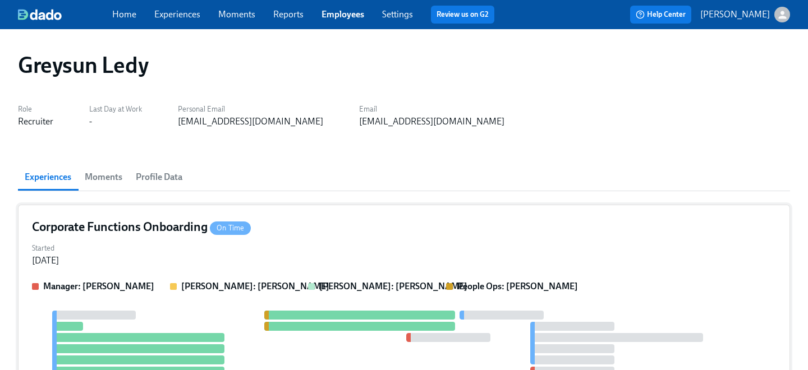
scroll to position [89, 0]
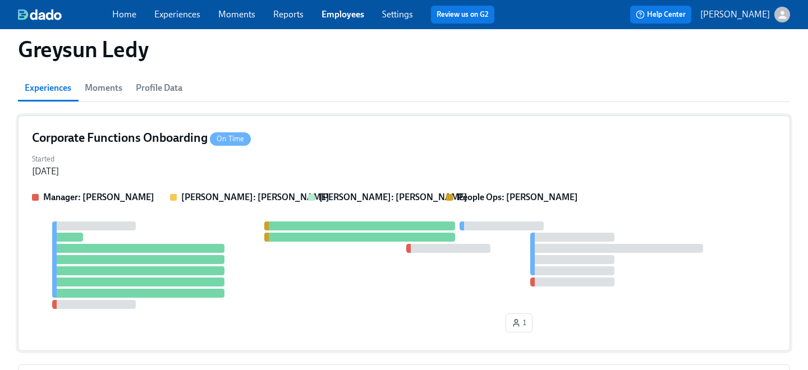
click at [318, 148] on div "Corporate Functions Onboarding On Time Started [DATE] Manager: [PERSON_NAME]: […" at bounding box center [404, 234] width 772 height 236
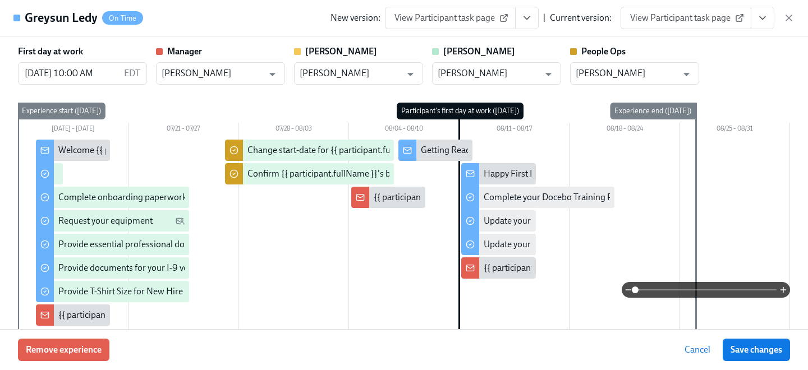
click at [702, 19] on span "View Participant task page" at bounding box center [686, 17] width 112 height 11
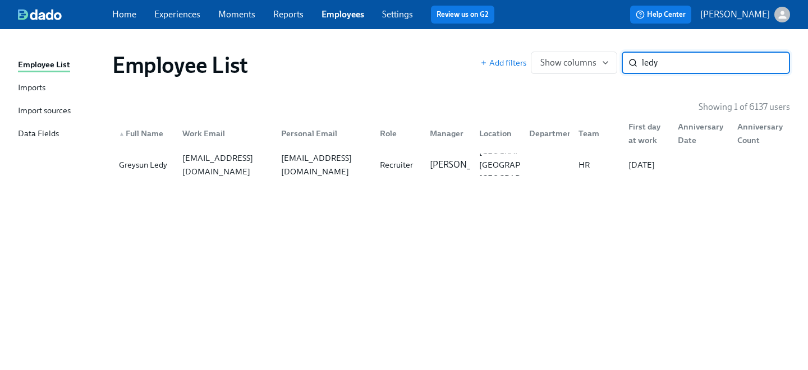
drag, startPoint x: 674, startPoint y: 70, endPoint x: 517, endPoint y: 49, distance: 158.5
click at [517, 49] on div "Employee List Add filters Show columns ledy ​" at bounding box center [451, 65] width 696 height 45
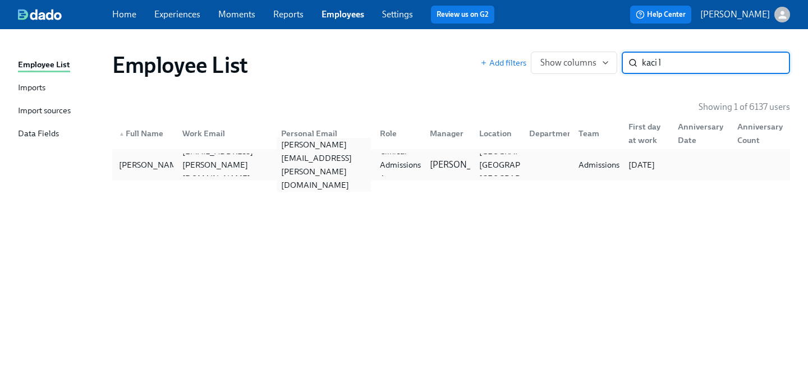
type input "kaci l"
click at [340, 156] on div "[PERSON_NAME][EMAIL_ADDRESS][PERSON_NAME][DOMAIN_NAME]" at bounding box center [321, 165] width 99 height 22
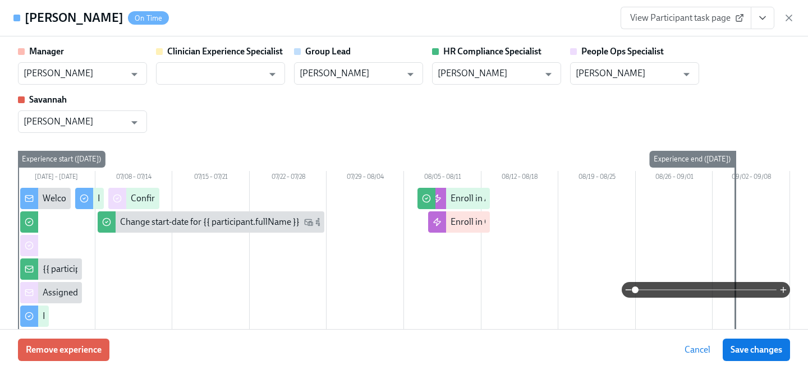
click at [680, 21] on span "View Participant task page" at bounding box center [686, 17] width 112 height 11
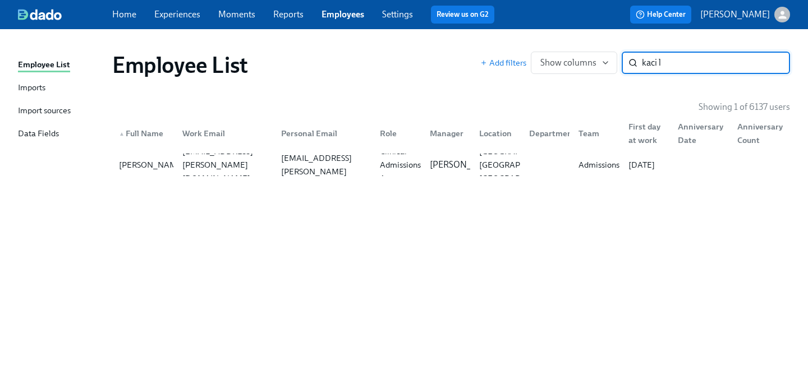
drag, startPoint x: 678, startPoint y: 62, endPoint x: 497, endPoint y: 28, distance: 183.5
click at [513, 43] on div "Employee List Add filters Show columns kaci l ​" at bounding box center [451, 65] width 696 height 45
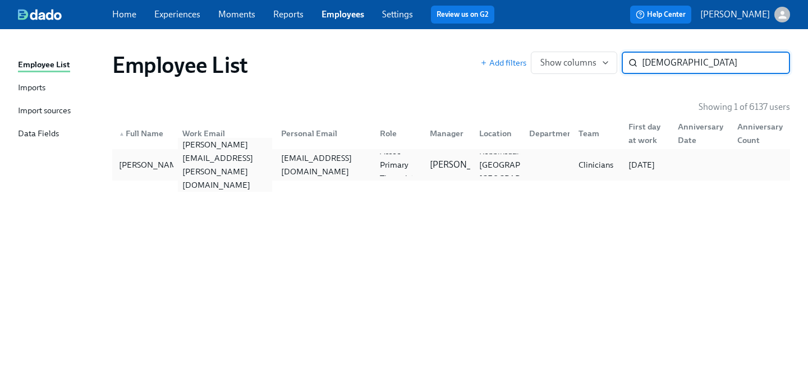
type input "[DEMOGRAPHIC_DATA]"
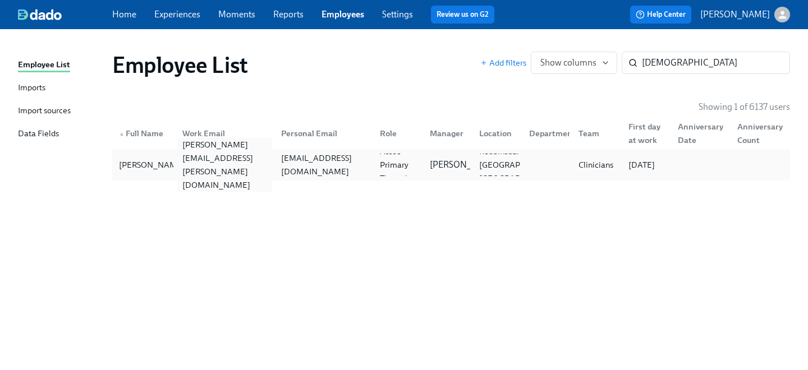
click at [223, 170] on div "[PERSON_NAME][EMAIL_ADDRESS][PERSON_NAME][DOMAIN_NAME]" at bounding box center [225, 165] width 94 height 54
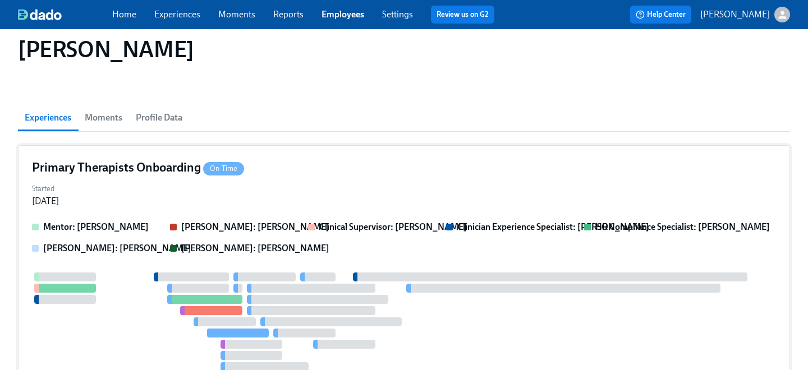
scroll to position [66, 0]
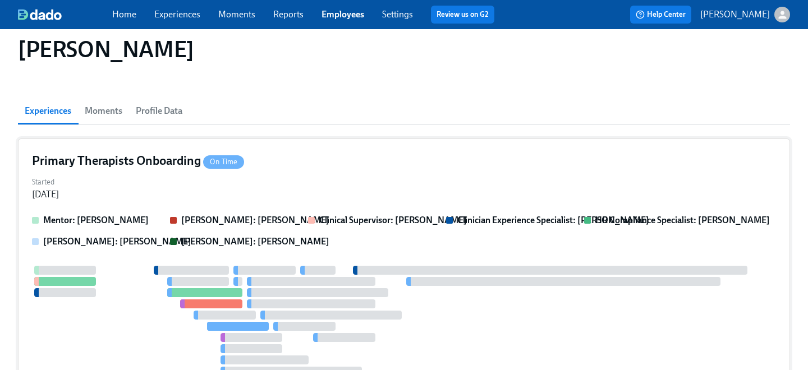
click at [306, 184] on div "Started [DATE]" at bounding box center [404, 187] width 744 height 27
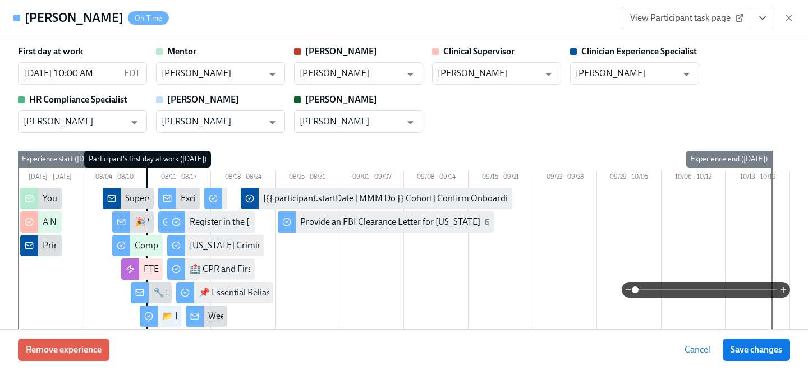
click at [678, 15] on span "View Participant task page" at bounding box center [686, 17] width 112 height 11
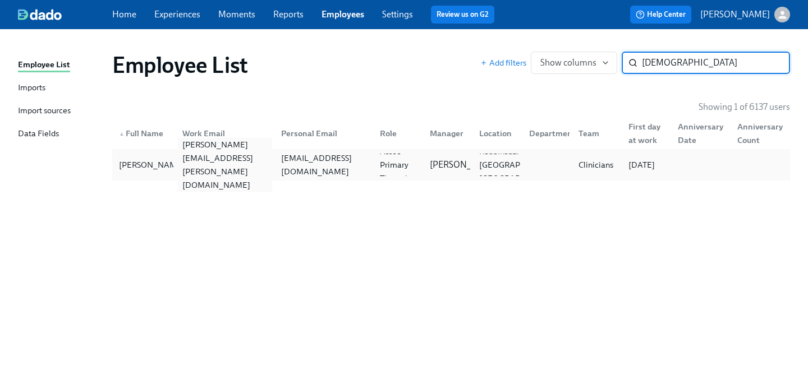
click at [212, 162] on div "[PERSON_NAME][EMAIL_ADDRESS][PERSON_NAME][DOMAIN_NAME]" at bounding box center [225, 165] width 94 height 54
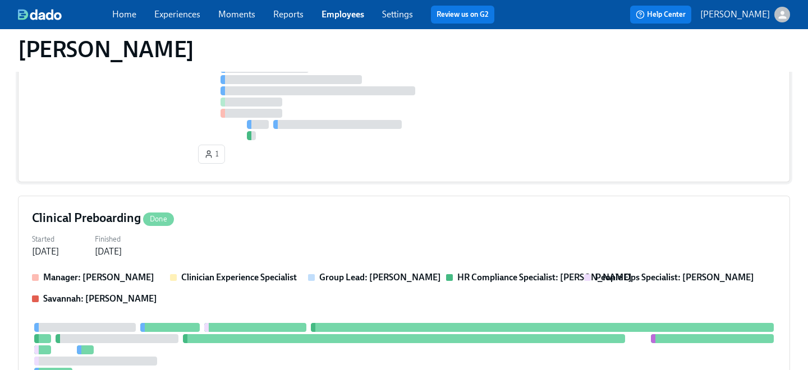
scroll to position [488, 0]
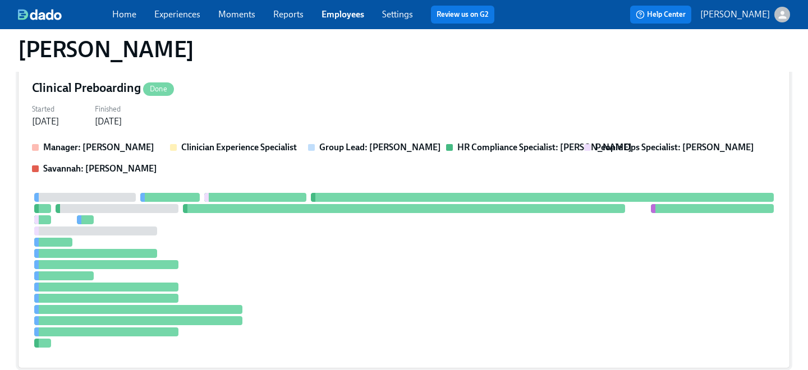
click at [237, 121] on div "Started [DATE] Finished [DATE]" at bounding box center [404, 114] width 744 height 27
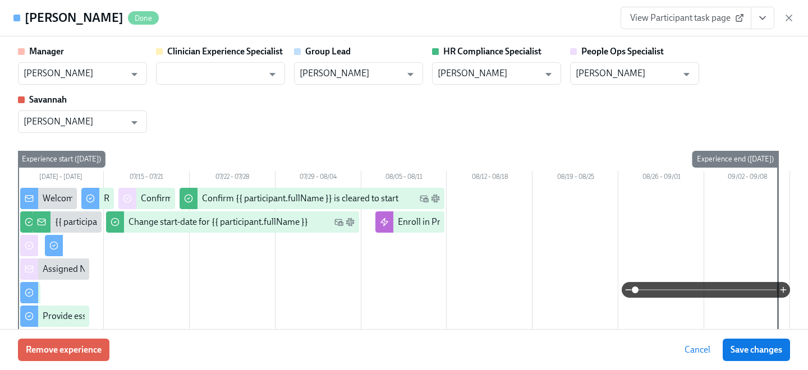
click at [678, 15] on span "View Participant task page" at bounding box center [686, 17] width 112 height 11
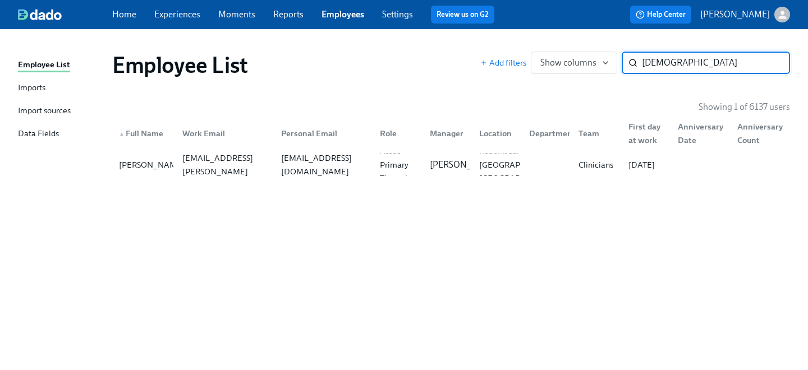
drag, startPoint x: 675, startPoint y: 63, endPoint x: 568, endPoint y: 40, distance: 110.3
click at [578, 46] on div "Employee List Add filters Show columns luml ​" at bounding box center [451, 65] width 696 height 45
type input "demoff"
click at [279, 173] on div "[EMAIL_ADDRESS][DOMAIN_NAME]" at bounding box center [321, 165] width 99 height 22
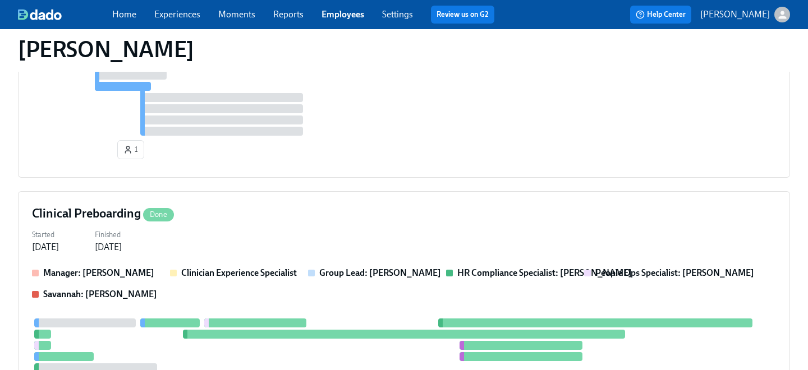
scroll to position [744, 0]
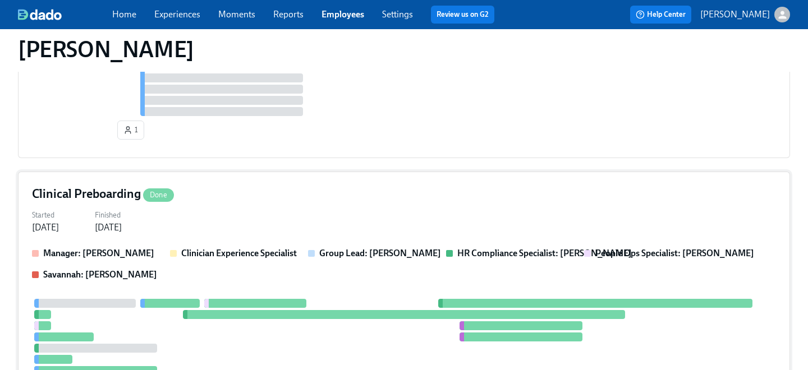
click at [285, 214] on div "Started [DATE] Finished [DATE]" at bounding box center [404, 220] width 744 height 27
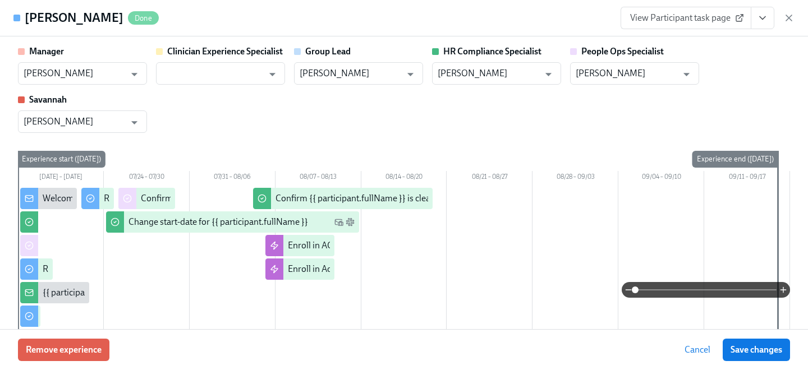
click at [703, 17] on span "View Participant task page" at bounding box center [686, 17] width 112 height 11
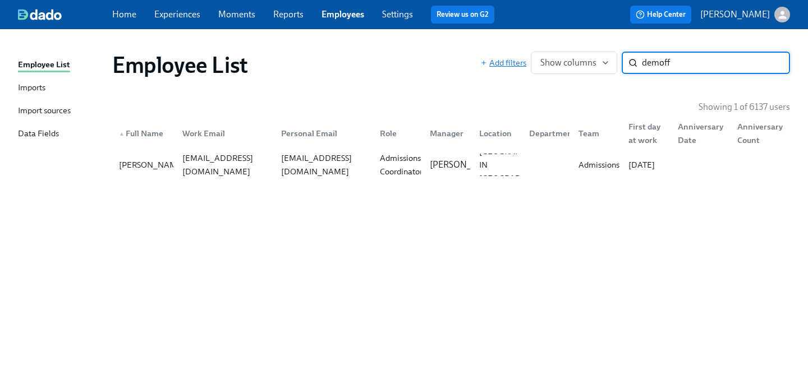
drag, startPoint x: 711, startPoint y: 67, endPoint x: 511, endPoint y: 60, distance: 200.5
click at [529, 65] on div "Add filters Show columns demoff ​" at bounding box center [636, 63] width 310 height 22
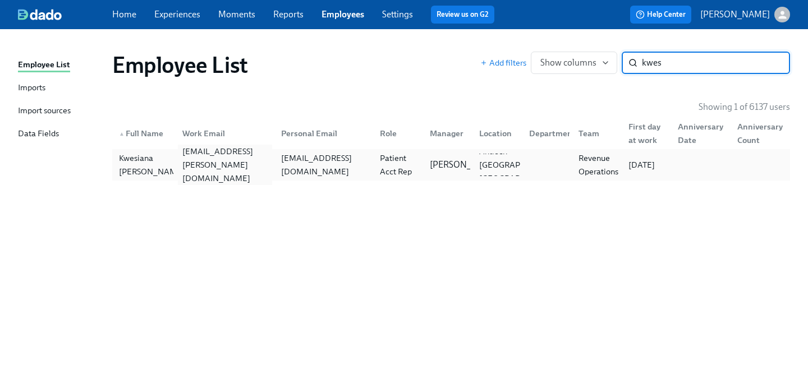
type input "kwes"
click at [262, 168] on div "[EMAIL_ADDRESS][PERSON_NAME][DOMAIN_NAME]" at bounding box center [225, 165] width 94 height 40
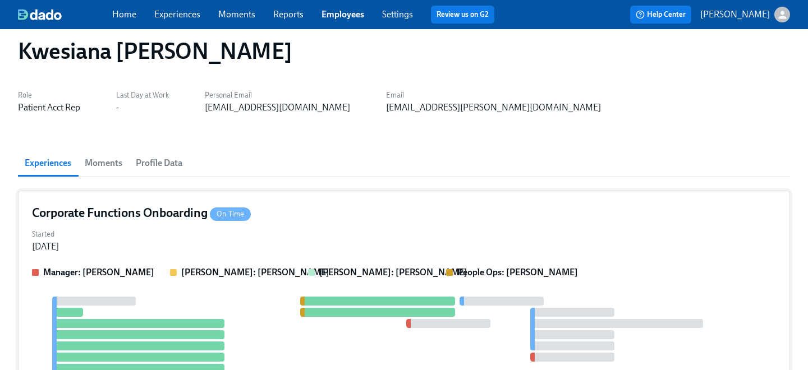
scroll to position [16, 0]
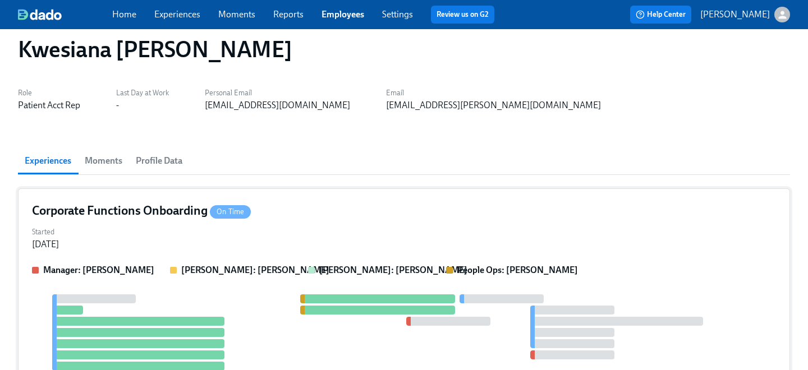
click at [286, 214] on div "Corporate Functions Onboarding On Time" at bounding box center [404, 211] width 744 height 17
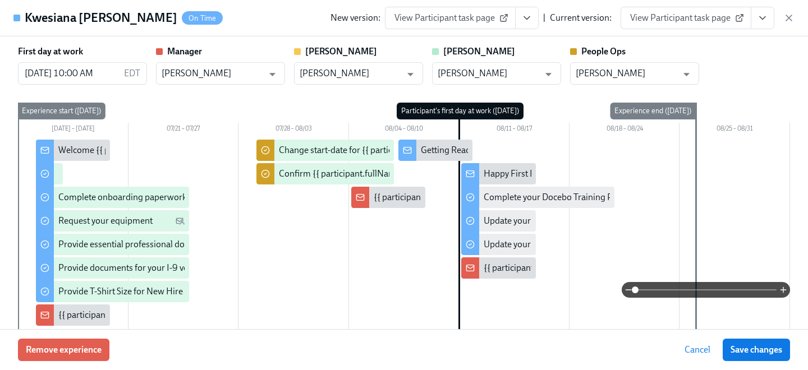
click at [668, 17] on span "View Participant task page" at bounding box center [686, 17] width 112 height 11
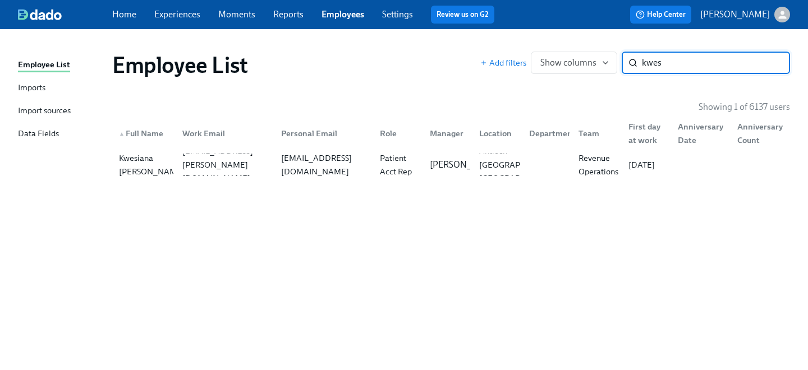
drag, startPoint x: 704, startPoint y: 62, endPoint x: 472, endPoint y: 46, distance: 232.9
click at [488, 50] on div "Employee List Add filters Show columns kwes ​" at bounding box center [451, 65] width 696 height 45
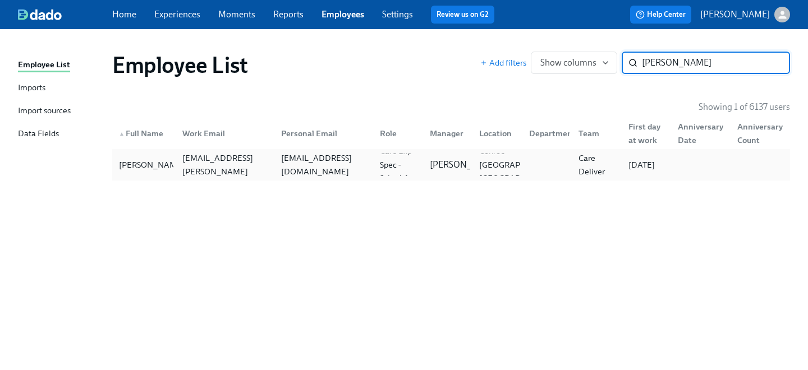
type input "[PERSON_NAME]"
click at [326, 165] on div "[EMAIL_ADDRESS][DOMAIN_NAME]" at bounding box center [324, 165] width 94 height 27
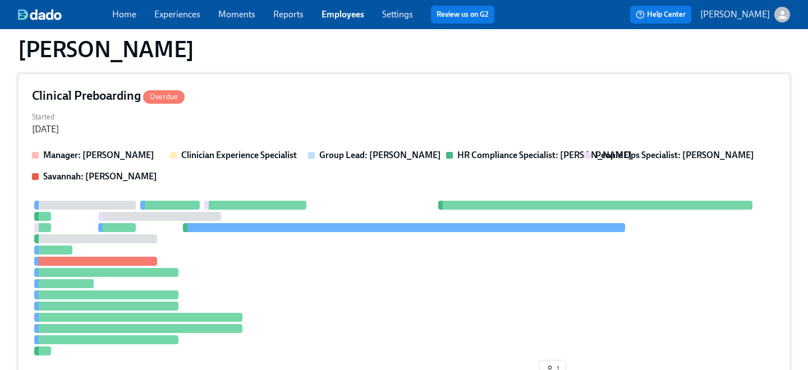
scroll to position [368, 0]
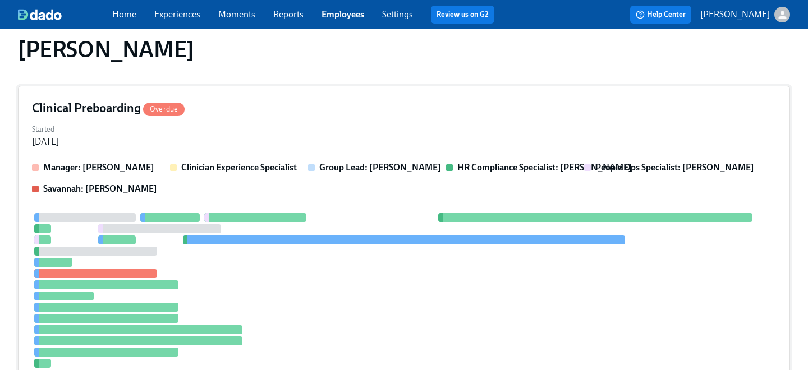
click at [283, 115] on div "Clinical Preboarding Overdue" at bounding box center [404, 108] width 744 height 17
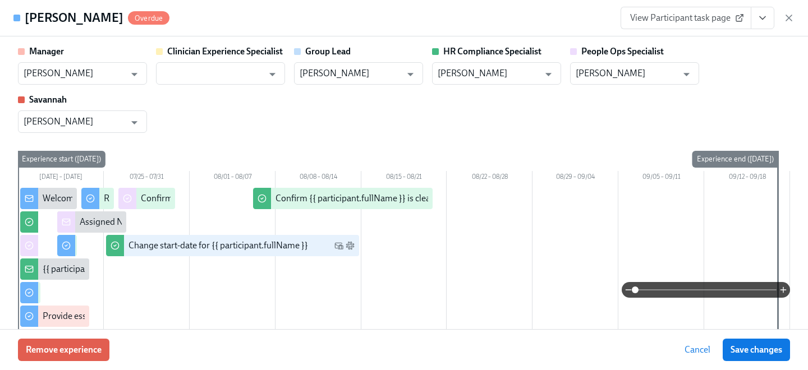
click at [676, 21] on span "View Participant task page" at bounding box center [686, 17] width 112 height 11
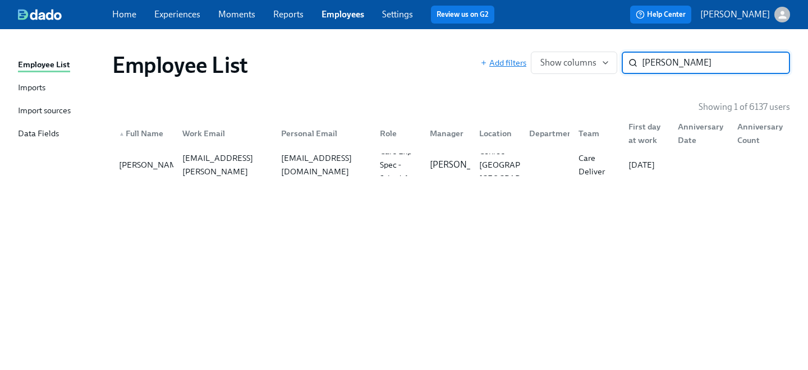
drag, startPoint x: 694, startPoint y: 64, endPoint x: 505, endPoint y: 57, distance: 188.7
click at [505, 57] on div "Add filters Show columns [PERSON_NAME] e ​" at bounding box center [636, 63] width 310 height 22
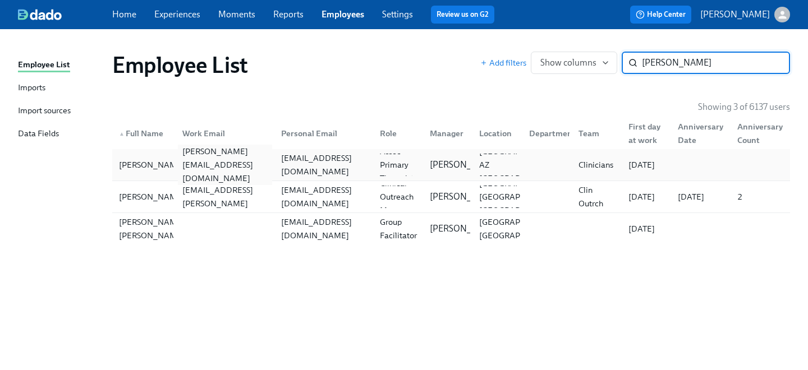
type input "[PERSON_NAME]"
click at [219, 167] on div "[PERSON_NAME][EMAIL_ADDRESS][DOMAIN_NAME]" at bounding box center [225, 165] width 94 height 40
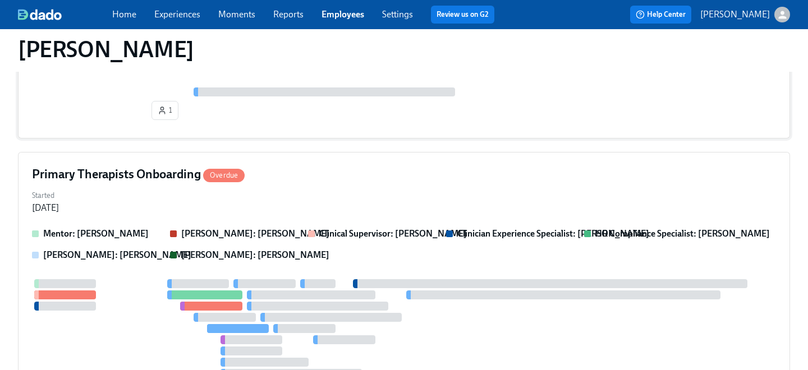
scroll to position [209, 0]
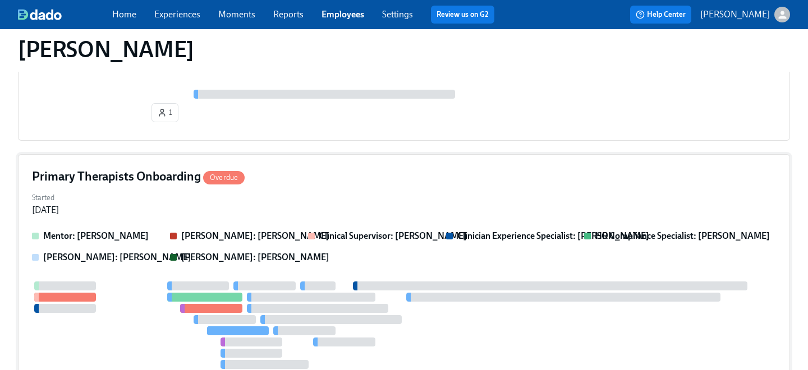
click at [248, 185] on div "Primary Therapists Onboarding Overdue" at bounding box center [404, 176] width 744 height 17
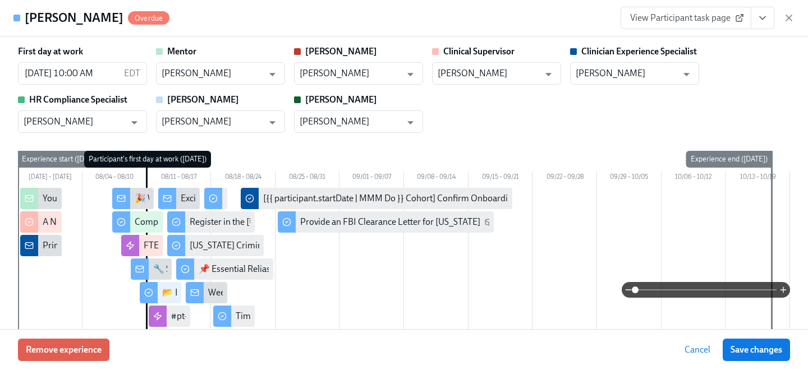
click at [677, 24] on link "View Participant task page" at bounding box center [686, 18] width 131 height 22
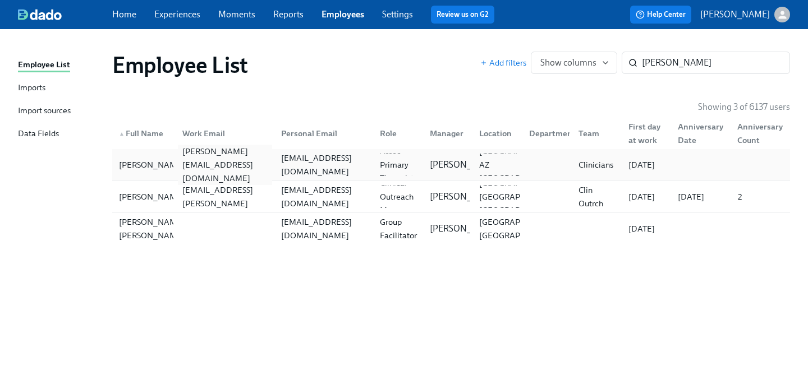
click at [179, 167] on div "[PERSON_NAME][EMAIL_ADDRESS][DOMAIN_NAME]" at bounding box center [225, 165] width 94 height 40
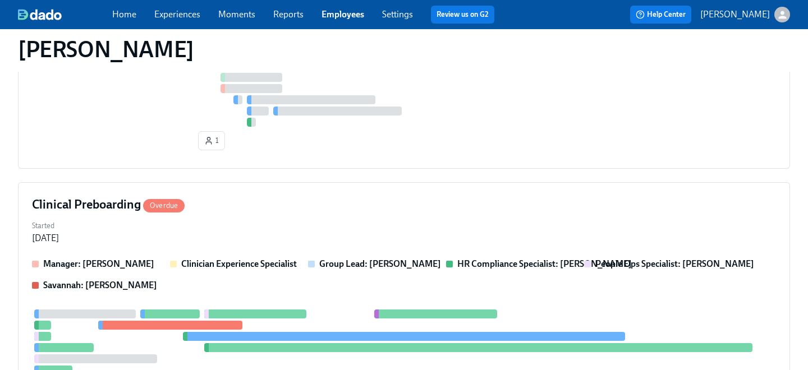
scroll to position [559, 0]
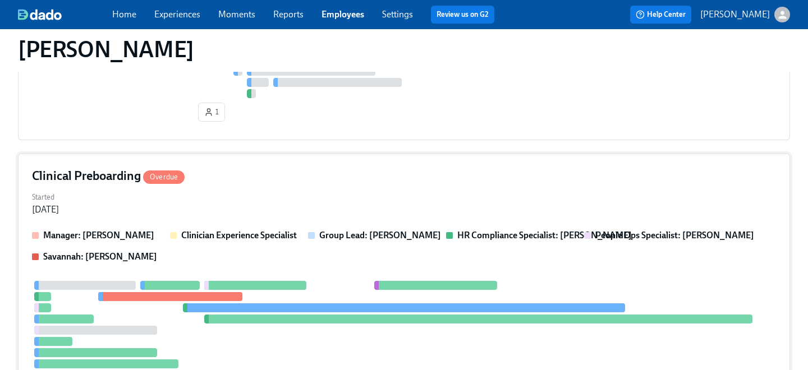
click at [205, 179] on div "Clinical Preboarding Overdue" at bounding box center [404, 176] width 744 height 17
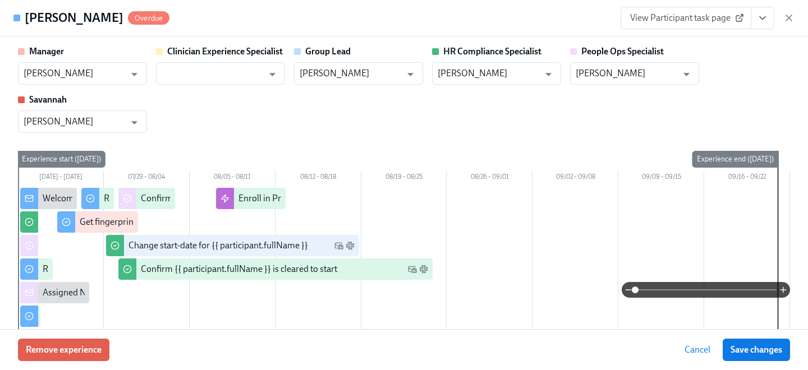
click at [704, 24] on link "View Participant task page" at bounding box center [686, 18] width 131 height 22
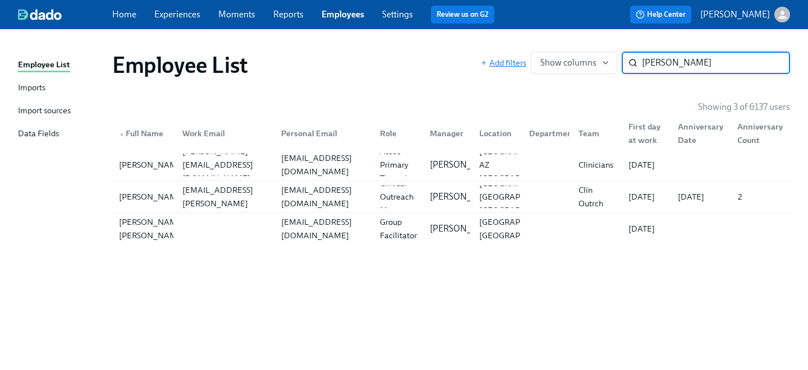
drag, startPoint x: 704, startPoint y: 67, endPoint x: 489, endPoint y: 53, distance: 216.0
click at [497, 57] on div "Add filters Show columns [PERSON_NAME] ​" at bounding box center [636, 63] width 310 height 22
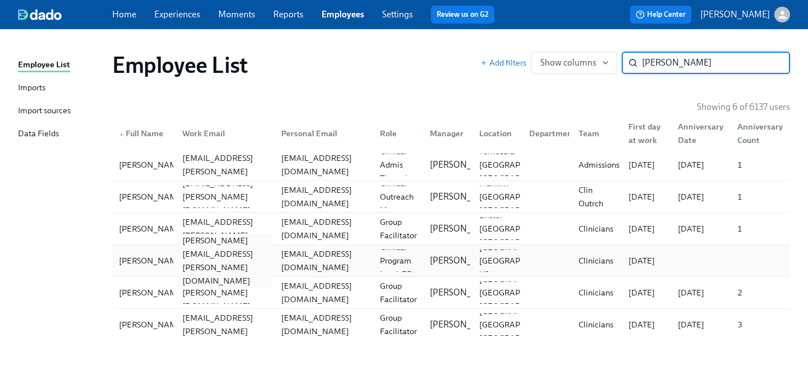
type input "[PERSON_NAME]"
click at [201, 257] on div "[PERSON_NAME][EMAIL_ADDRESS][PERSON_NAME][DOMAIN_NAME]" at bounding box center [225, 261] width 94 height 54
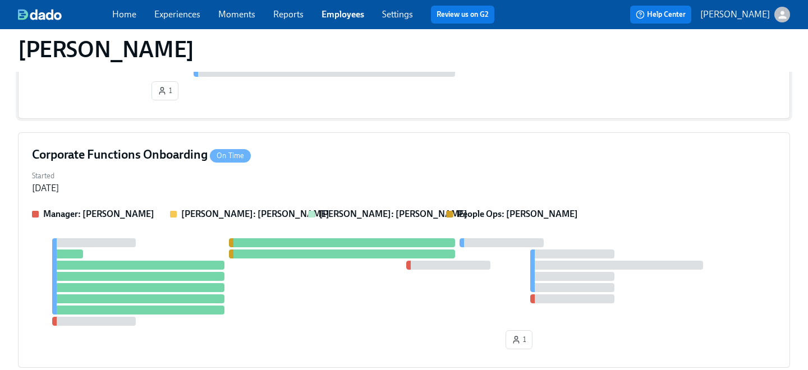
scroll to position [282, 0]
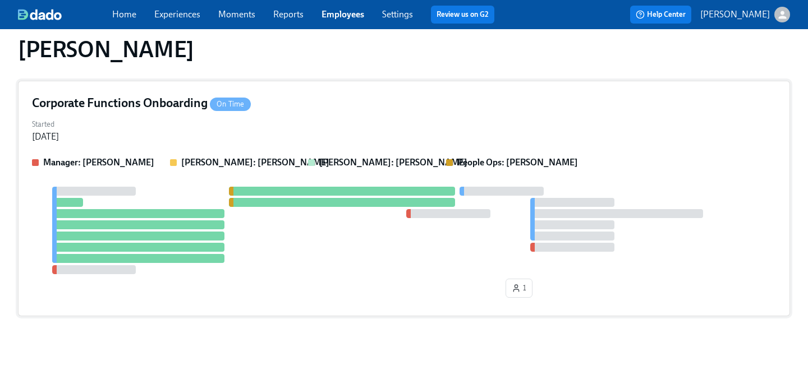
click at [239, 144] on div "Corporate Functions Onboarding On Time Started [DATE] Manager: [PERSON_NAME] [P…" at bounding box center [404, 199] width 772 height 236
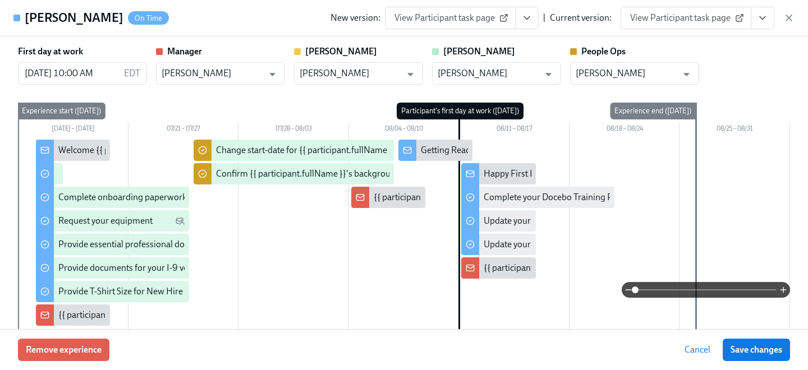
click at [678, 28] on link "View Participant task page" at bounding box center [686, 18] width 131 height 22
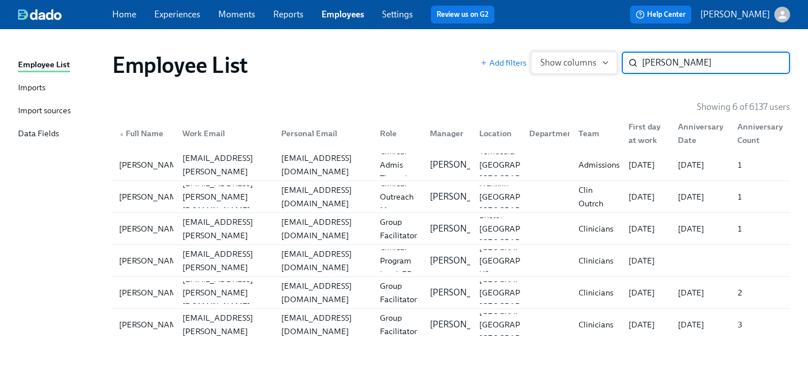
drag, startPoint x: 697, startPoint y: 61, endPoint x: 532, endPoint y: 61, distance: 165.6
click at [539, 61] on div "Add filters Show columns [PERSON_NAME] ​" at bounding box center [636, 63] width 310 height 22
type input "neda"
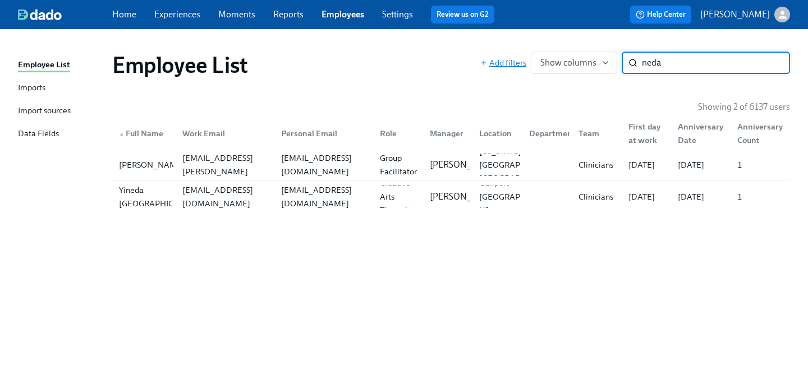
drag, startPoint x: 671, startPoint y: 62, endPoint x: 525, endPoint y: 62, distance: 145.9
click at [525, 62] on div "Add filters Show columns neda ​" at bounding box center [636, 63] width 310 height 22
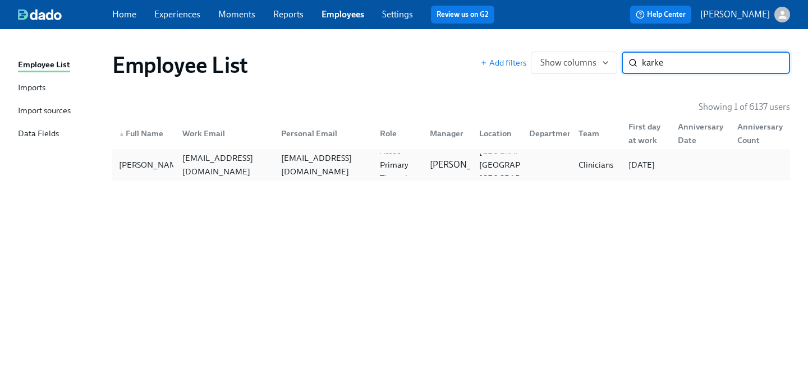
type input "karke"
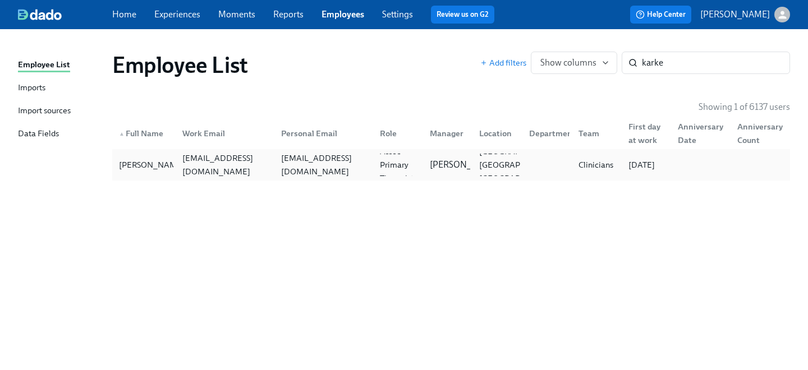
click at [271, 177] on div "[PERSON_NAME] [EMAIL_ADDRESS][DOMAIN_NAME] [DOMAIN_NAME][EMAIL_ADDRESS][DOMAIN_…" at bounding box center [451, 164] width 678 height 31
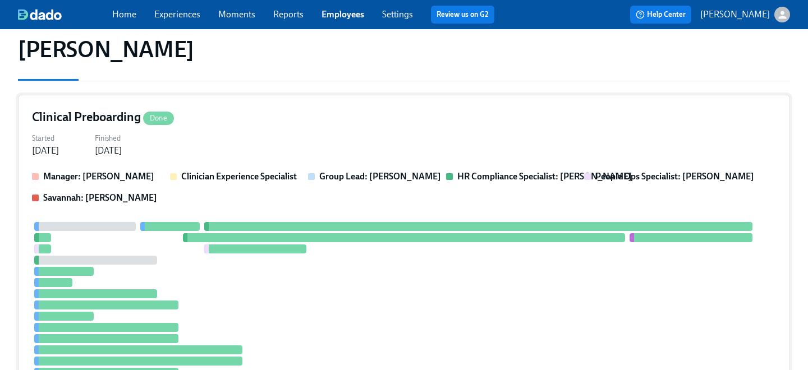
scroll to position [129, 0]
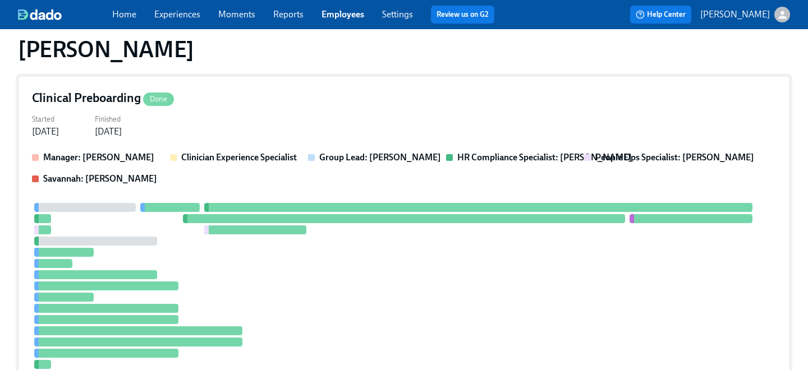
click at [261, 149] on div "Clinical Preboarding Done Started [DATE] Finished [DATE] Manager: [PERSON_NAME]…" at bounding box center [404, 239] width 772 height 326
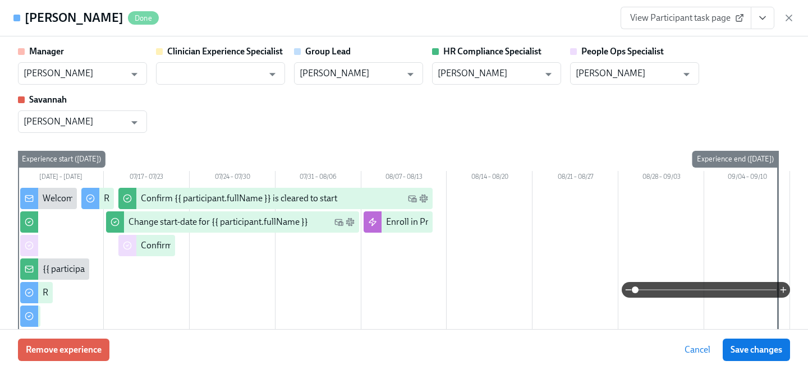
click at [695, 13] on span "View Participant task page" at bounding box center [686, 17] width 112 height 11
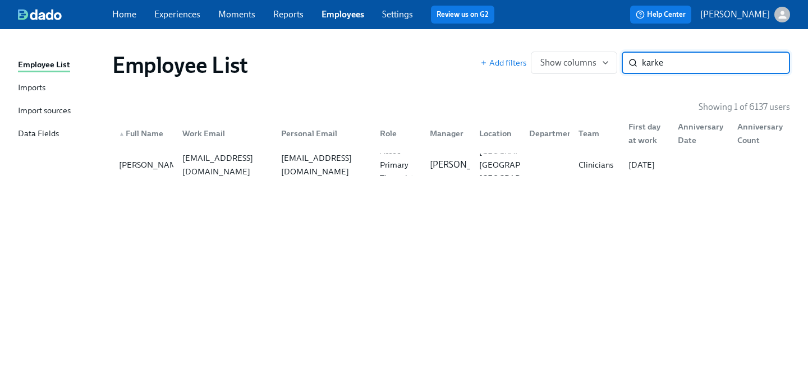
drag, startPoint x: 682, startPoint y: 67, endPoint x: 529, endPoint y: 47, distance: 154.5
click at [537, 54] on div "Add filters Show columns karke ​" at bounding box center [636, 63] width 310 height 22
type input "[PERSON_NAME]"
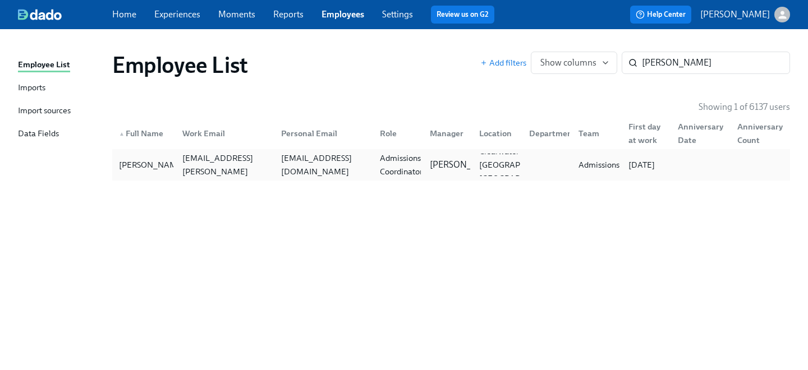
click at [330, 167] on div "[EMAIL_ADDRESS][DOMAIN_NAME]" at bounding box center [324, 165] width 94 height 27
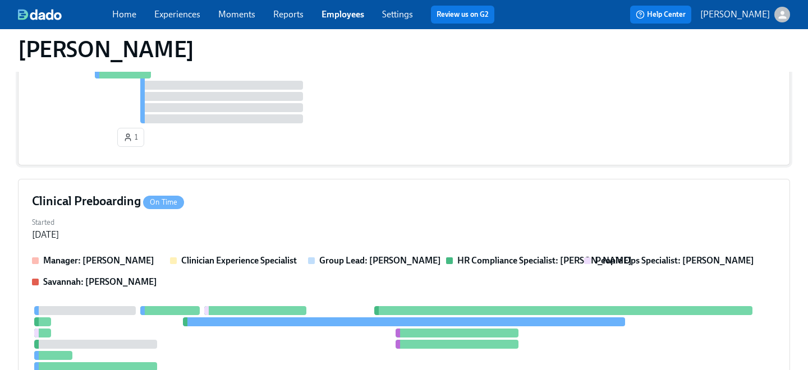
scroll to position [918, 0]
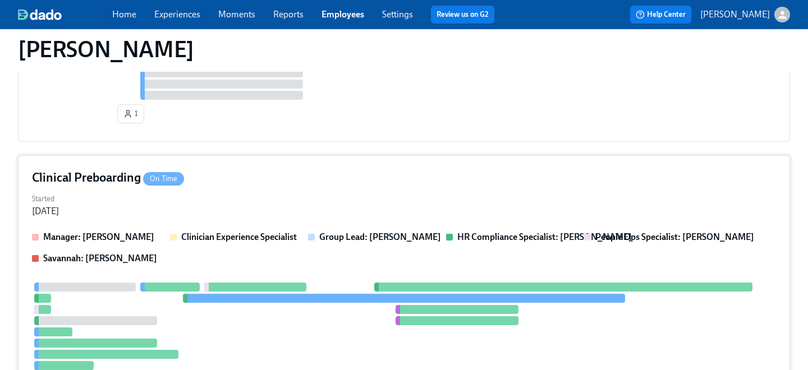
click at [229, 194] on div "Started [DATE]" at bounding box center [404, 204] width 744 height 27
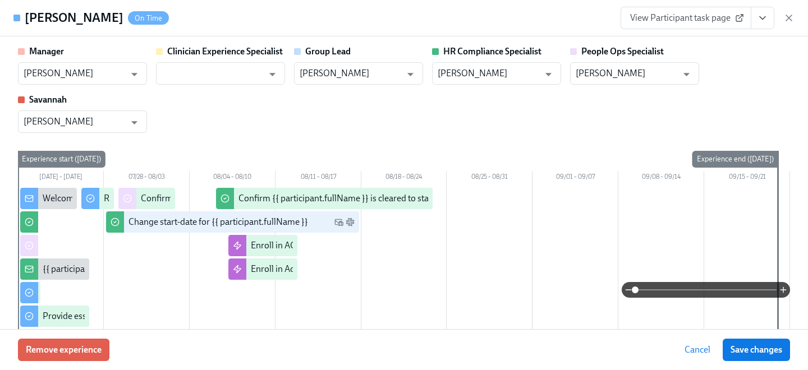
click at [697, 20] on span "View Participant task page" at bounding box center [686, 17] width 112 height 11
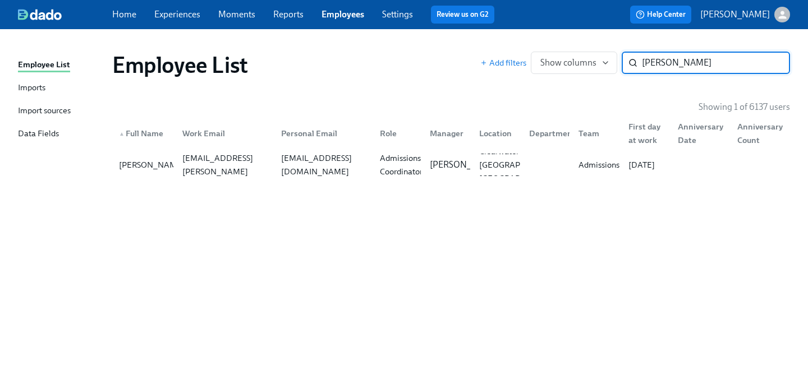
drag, startPoint x: 693, startPoint y: 67, endPoint x: 506, endPoint y: 20, distance: 192.6
click at [513, 30] on div "Employee List Imports Import sources Data Fields Employee List Add filters Show…" at bounding box center [404, 199] width 808 height 341
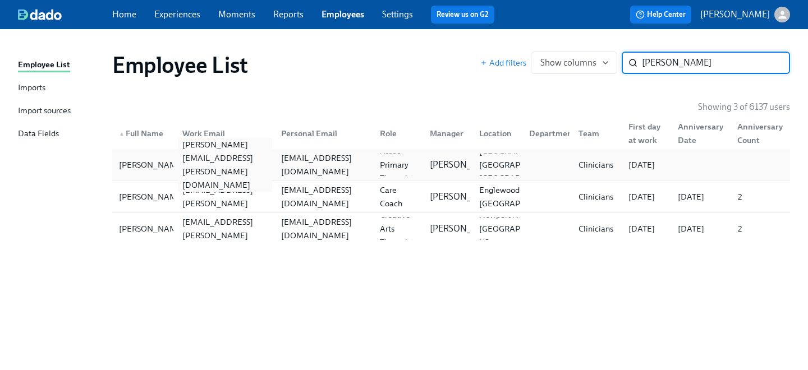
type input "[PERSON_NAME]"
click at [221, 174] on div "[PERSON_NAME][EMAIL_ADDRESS][PERSON_NAME][DOMAIN_NAME]" at bounding box center [222, 165] width 99 height 22
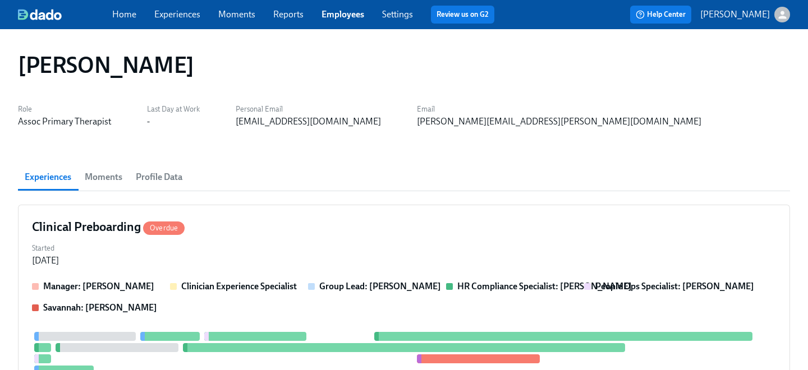
click at [232, 234] on div "Clinical Preboarding Overdue" at bounding box center [404, 227] width 744 height 17
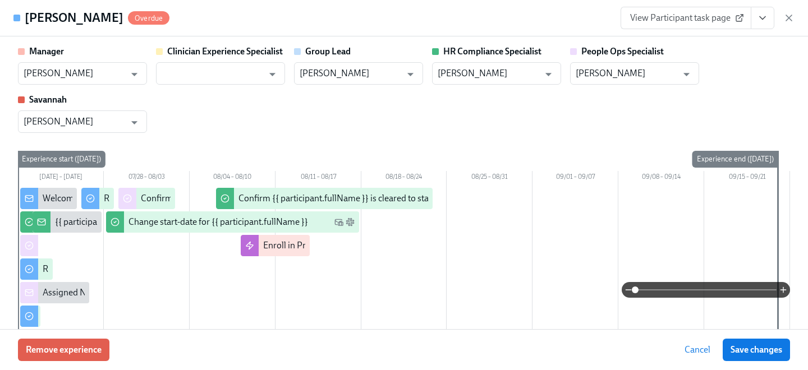
click at [693, 18] on span "View Participant task page" at bounding box center [686, 17] width 112 height 11
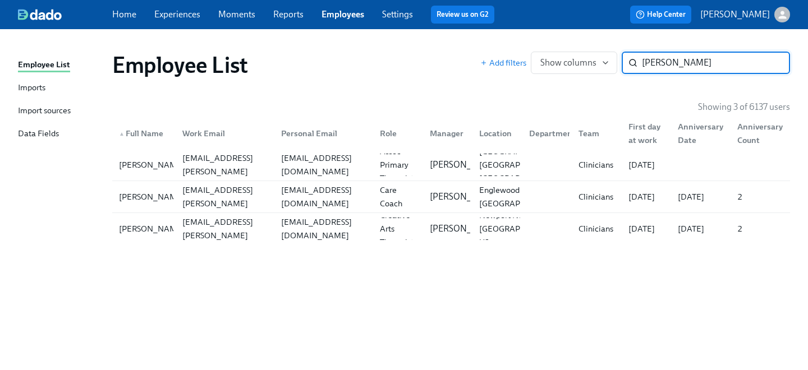
drag, startPoint x: 693, startPoint y: 70, endPoint x: 449, endPoint y: 36, distance: 247.1
click at [458, 43] on div "Employee List Add filters Show columns [PERSON_NAME] ​" at bounding box center [451, 65] width 696 height 45
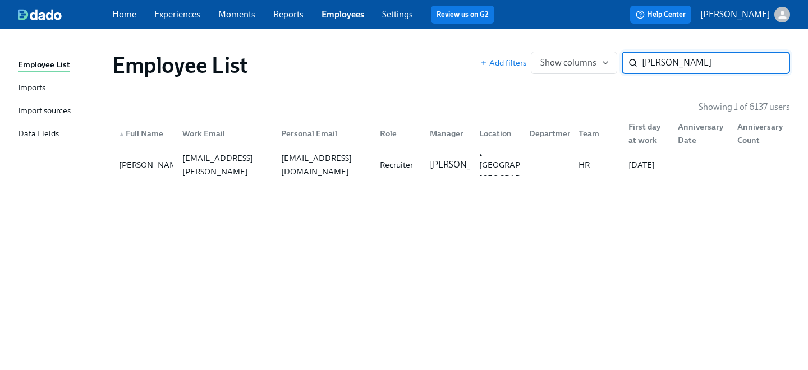
type input "[PERSON_NAME]"
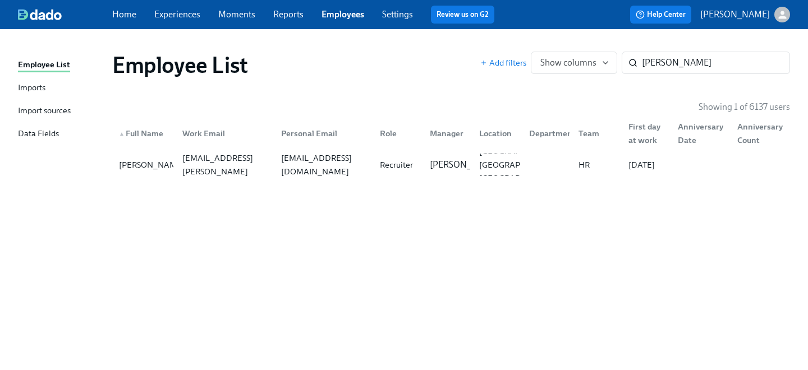
click at [282, 181] on div "Employee List Add filters Show columns [PERSON_NAME] ​ Showing 1 of 6137 users …" at bounding box center [404, 193] width 772 height 301
click at [272, 168] on div "[EMAIL_ADDRESS][DOMAIN_NAME]" at bounding box center [321, 165] width 99 height 22
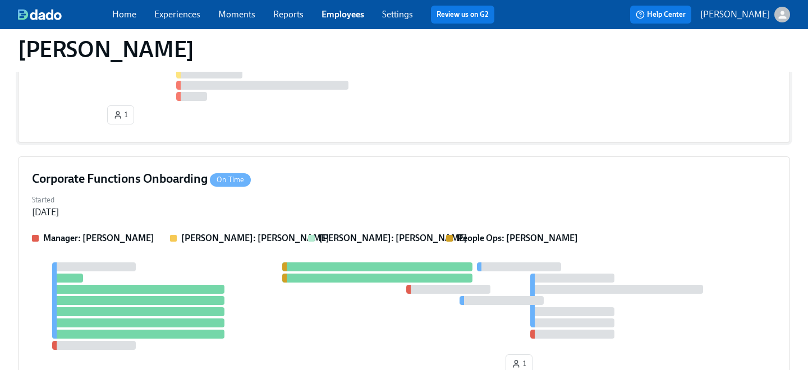
scroll to position [487, 0]
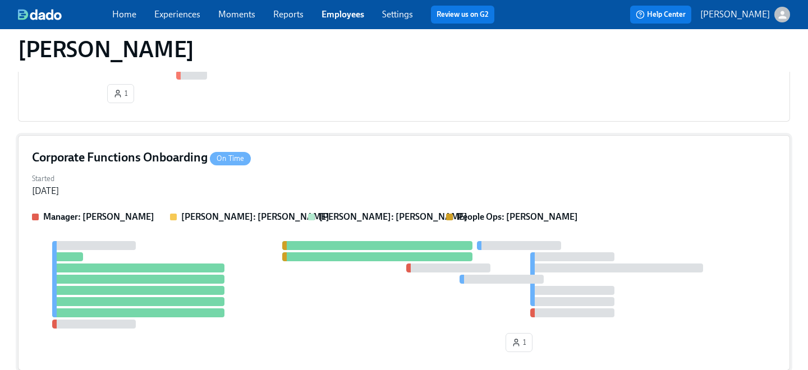
click at [276, 170] on div "Corporate Functions Onboarding On Time Started [DATE] Manager: [PERSON_NAME] [P…" at bounding box center [404, 253] width 772 height 236
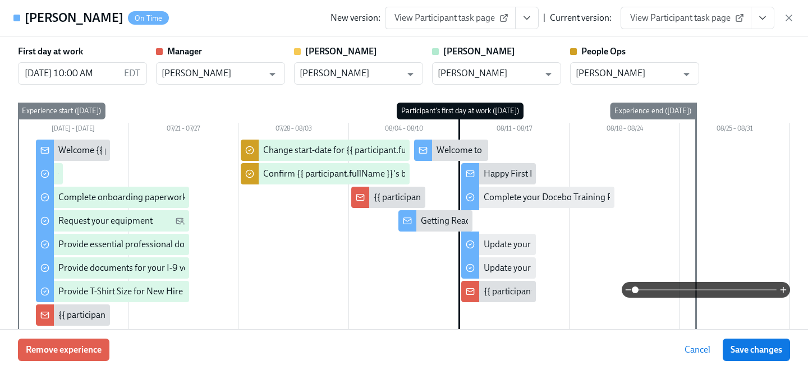
click at [714, 15] on span "View Participant task page" at bounding box center [686, 17] width 112 height 11
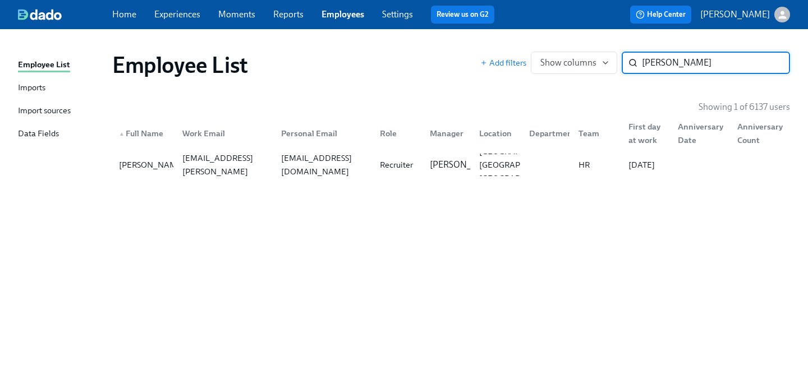
drag, startPoint x: 695, startPoint y: 68, endPoint x: 501, endPoint y: 52, distance: 194.9
click at [509, 61] on div "Add filters Show columns [PERSON_NAME] mo ​" at bounding box center [636, 63] width 310 height 22
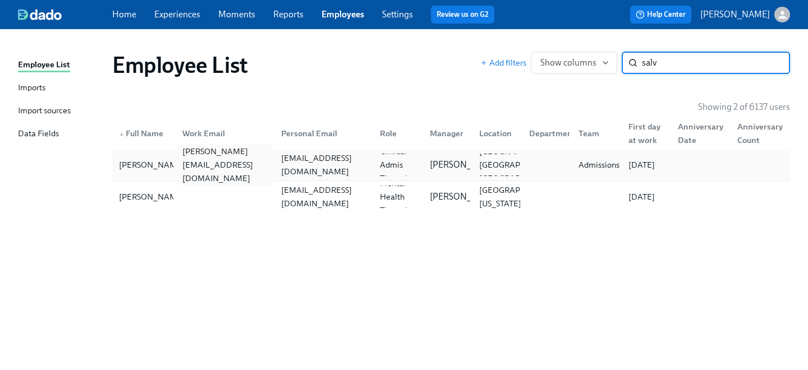
type input "salv"
click at [211, 162] on div "[PERSON_NAME][EMAIL_ADDRESS][DOMAIN_NAME]" at bounding box center [225, 165] width 94 height 40
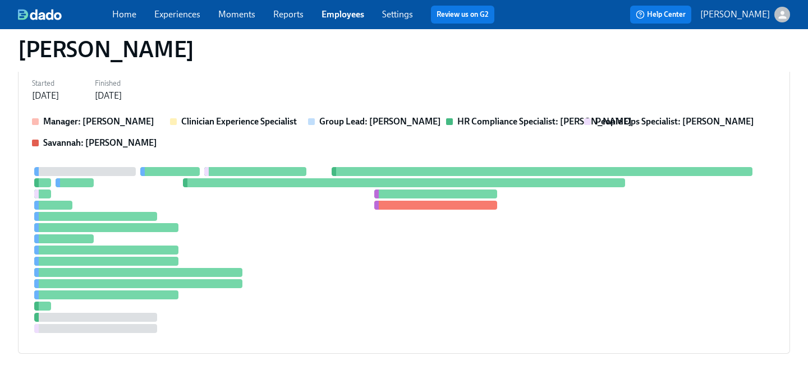
scroll to position [999, 0]
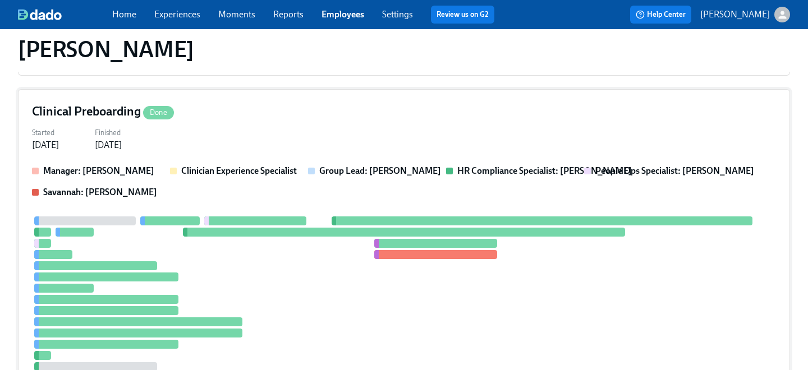
click at [241, 147] on div "Started [DATE] Finished [DATE]" at bounding box center [404, 138] width 744 height 27
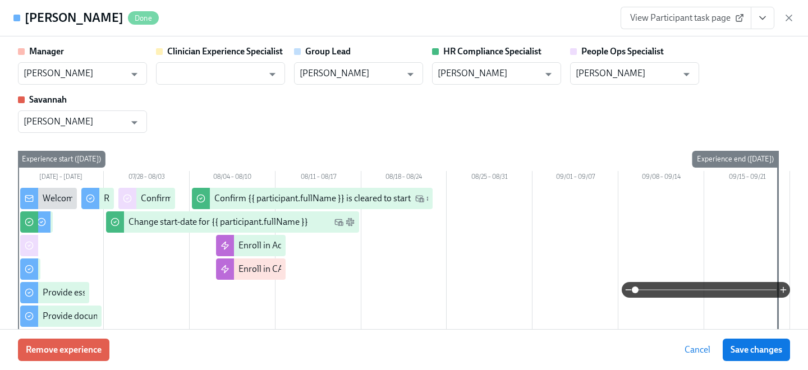
click at [692, 14] on span "View Participant task page" at bounding box center [686, 17] width 112 height 11
